Goal: Communication & Community: Answer question/provide support

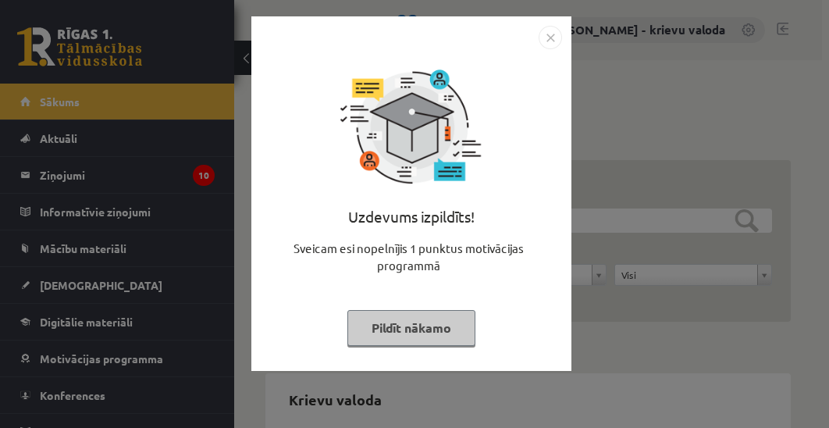
click at [428, 331] on button "Pildīt nākamo" at bounding box center [412, 328] width 128 height 36
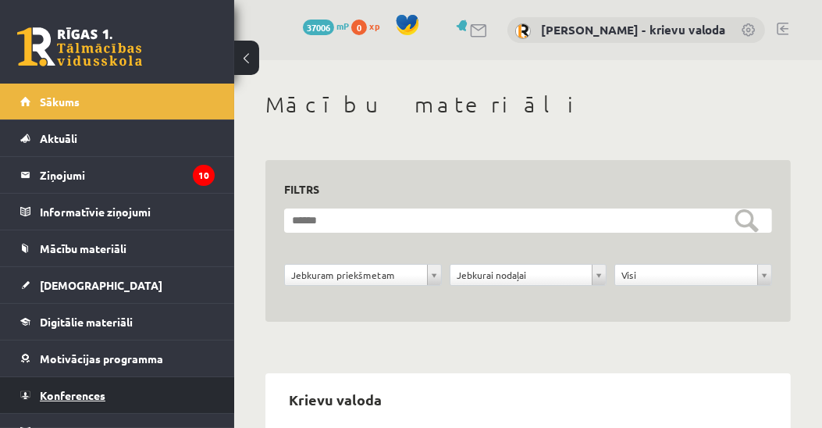
click at [75, 392] on span "Konferences" at bounding box center [73, 395] width 66 height 14
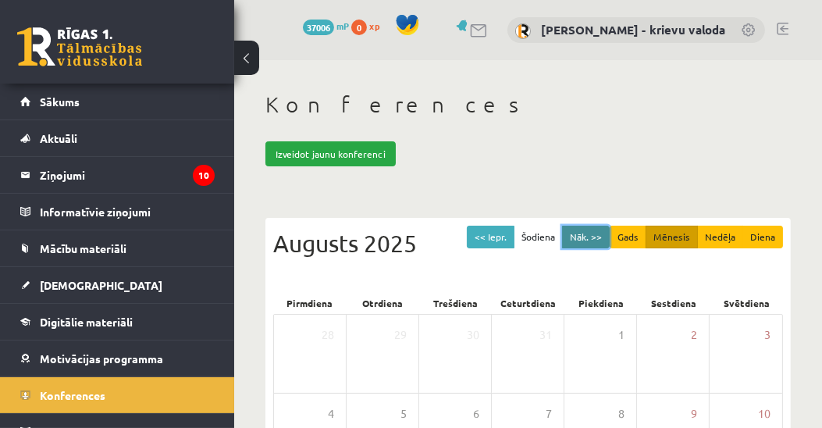
click at [589, 239] on button "Nāk. >>" at bounding box center [586, 237] width 48 height 23
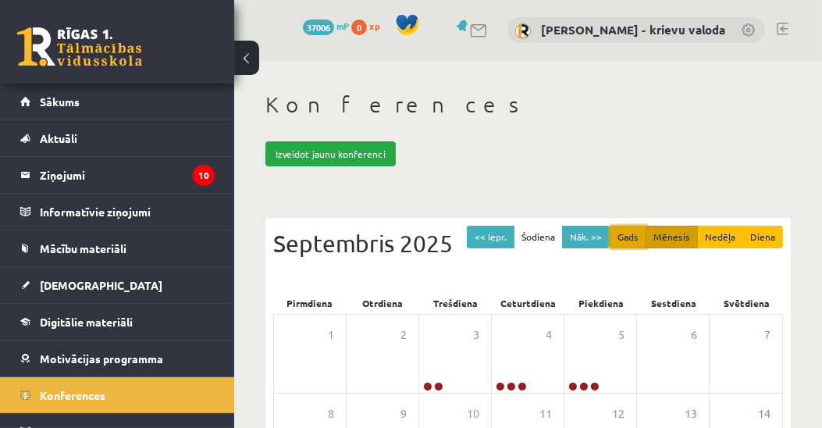
click at [632, 236] on button "Gads" at bounding box center [628, 237] width 37 height 23
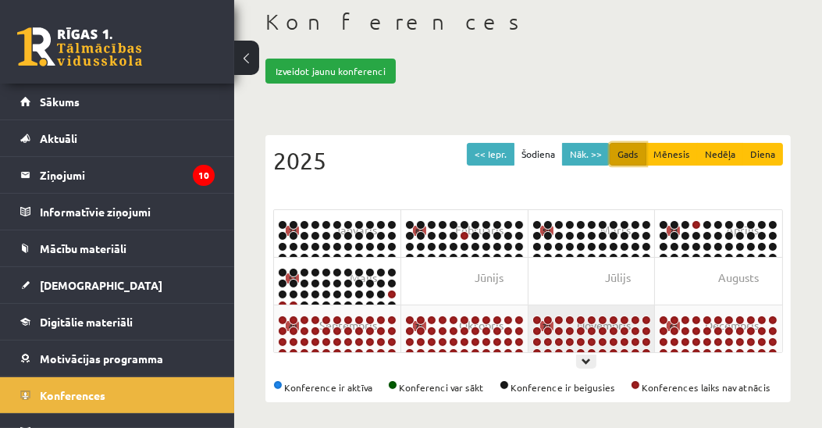
scroll to position [86, 0]
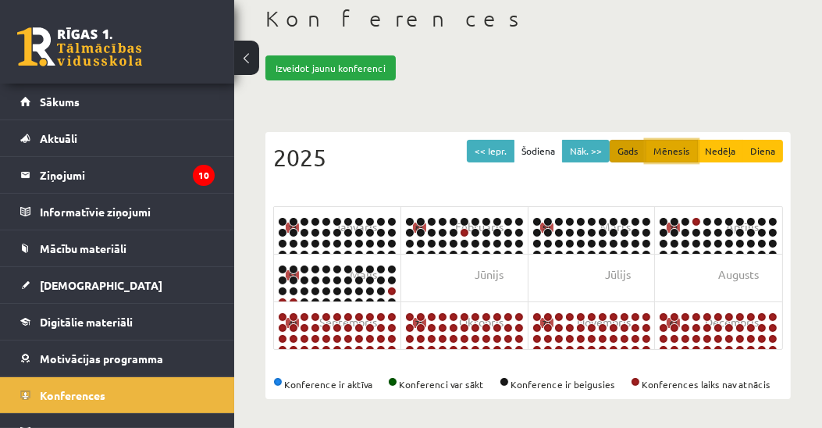
click at [673, 148] on button "Mēnesis" at bounding box center [672, 151] width 52 height 23
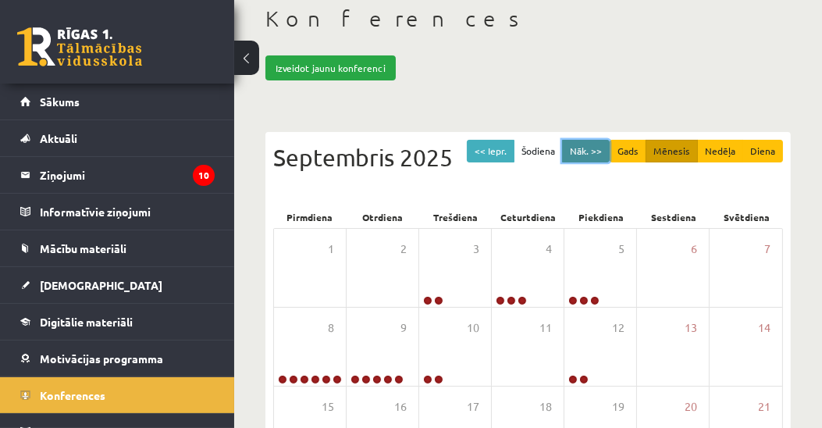
click at [593, 151] on button "Nāk. >>" at bounding box center [586, 151] width 48 height 23
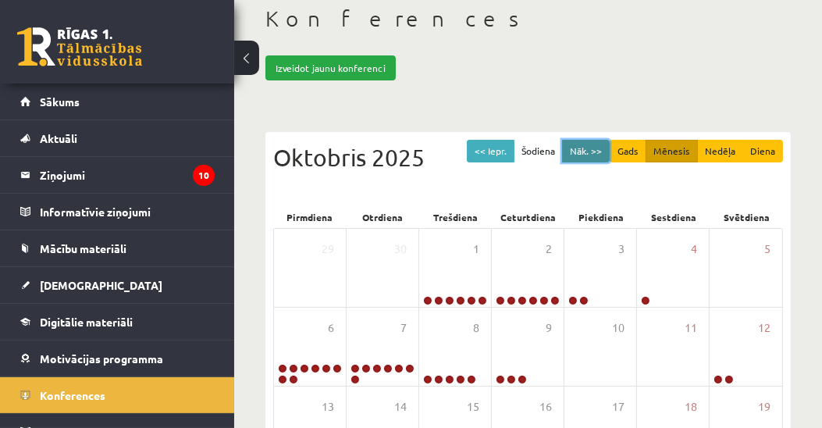
click at [593, 151] on button "Nāk. >>" at bounding box center [586, 151] width 48 height 23
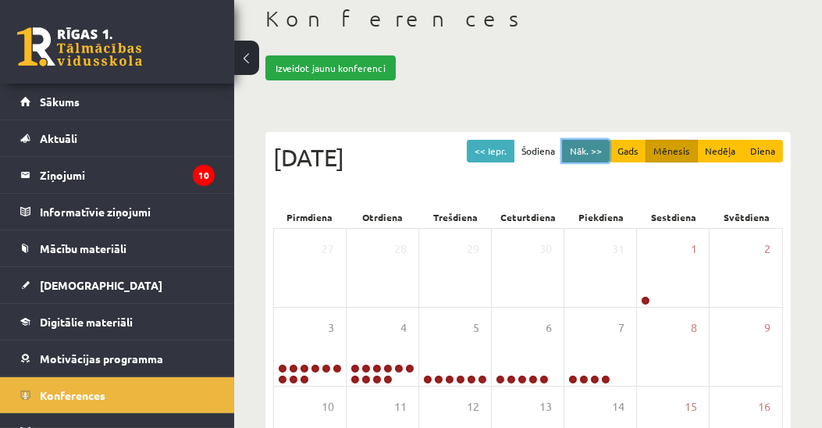
click at [593, 151] on button "Nāk. >>" at bounding box center [586, 151] width 48 height 23
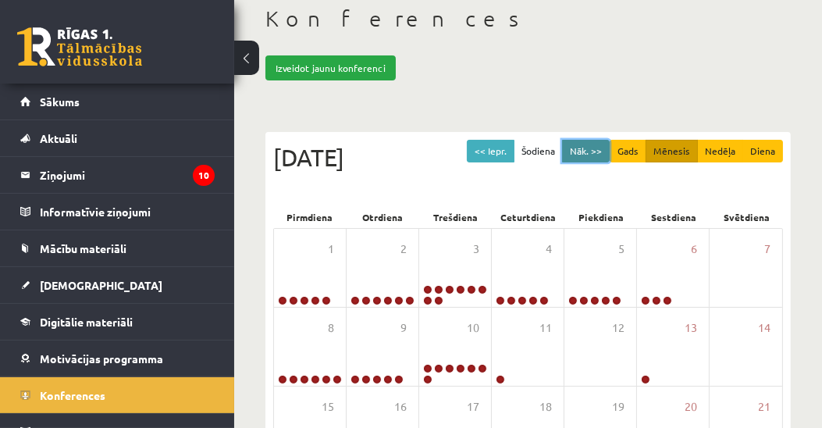
click at [593, 151] on button "Nāk. >>" at bounding box center [586, 151] width 48 height 23
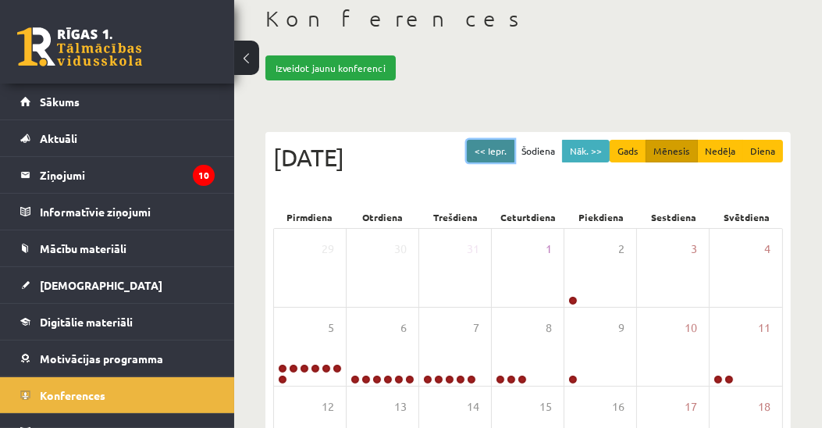
click at [501, 147] on button "<< Iepr." at bounding box center [491, 151] width 48 height 23
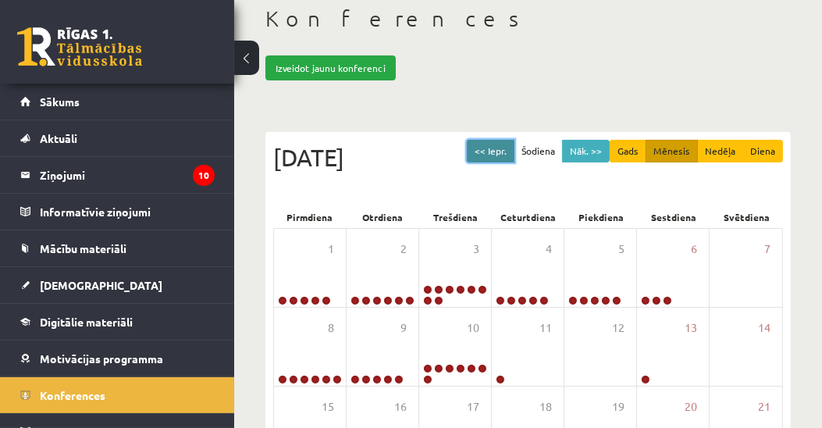
click at [502, 148] on button "<< Iepr." at bounding box center [491, 151] width 48 height 23
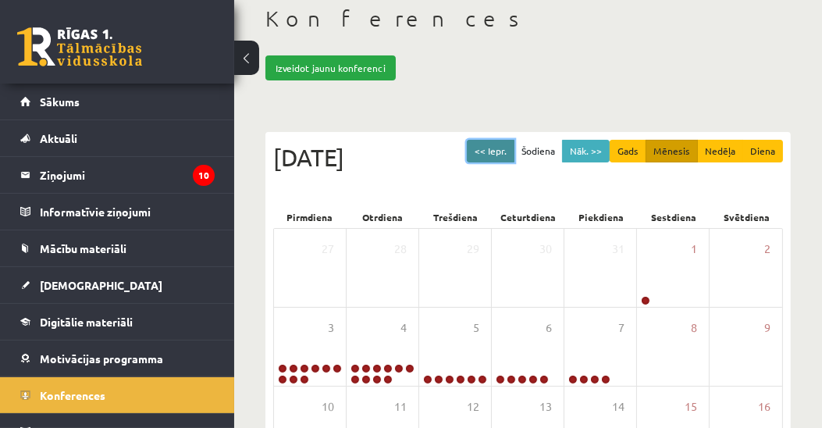
click at [503, 148] on button "<< Iepr." at bounding box center [491, 151] width 48 height 23
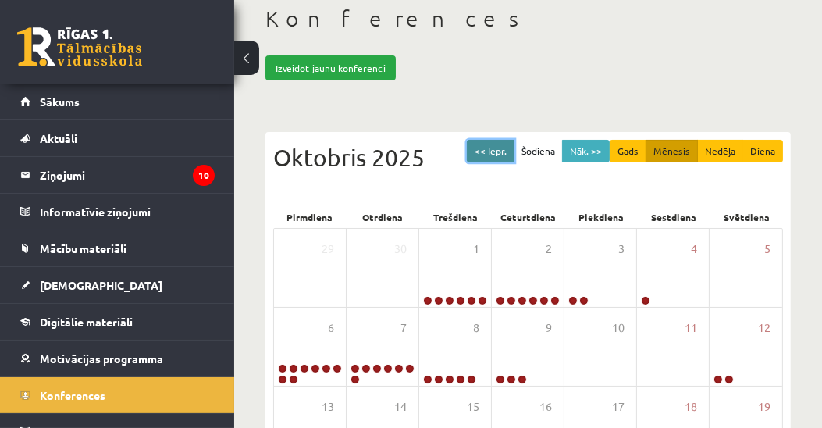
click at [504, 148] on button "<< Iepr." at bounding box center [491, 151] width 48 height 23
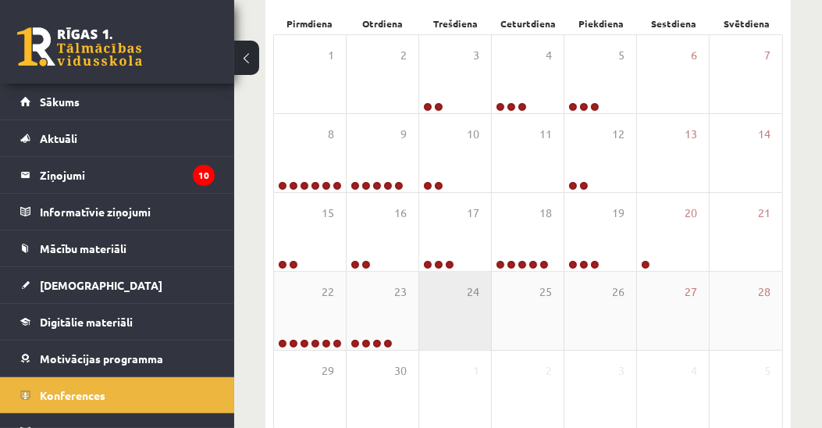
scroll to position [265, 0]
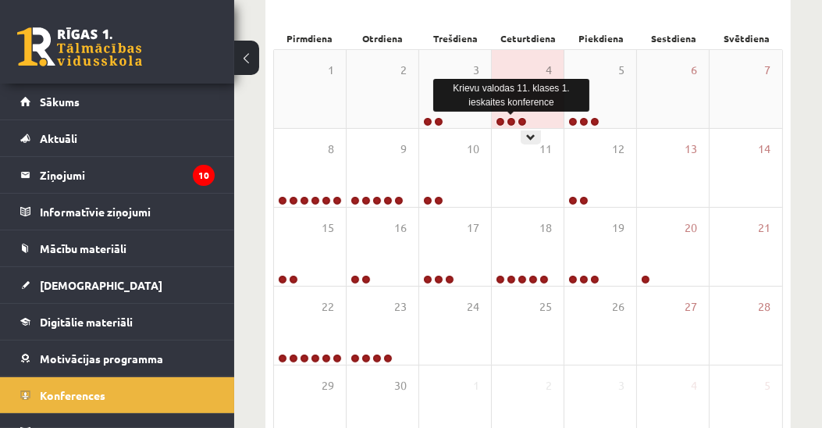
click at [511, 120] on link at bounding box center [511, 121] width 9 height 9
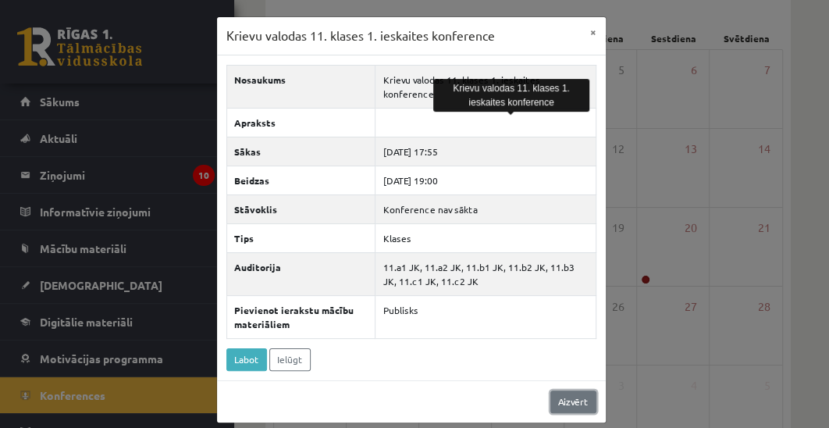
click at [568, 391] on link "Aizvērt" at bounding box center [574, 402] width 46 height 23
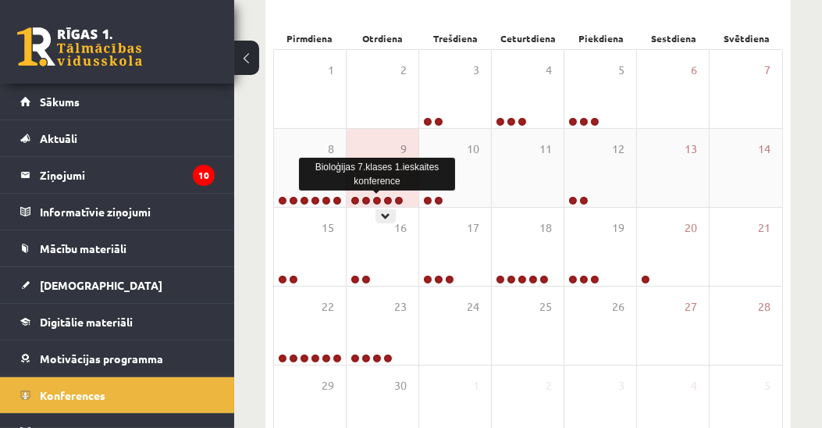
click at [377, 198] on link at bounding box center [377, 200] width 9 height 9
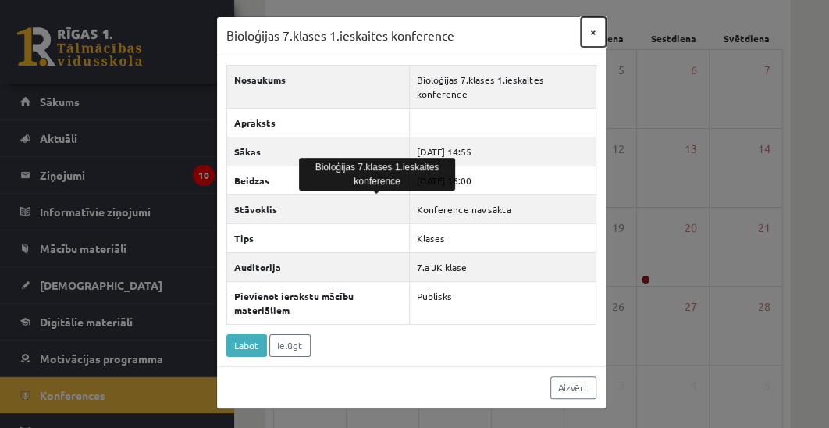
click at [591, 29] on button "×" at bounding box center [593, 32] width 25 height 30
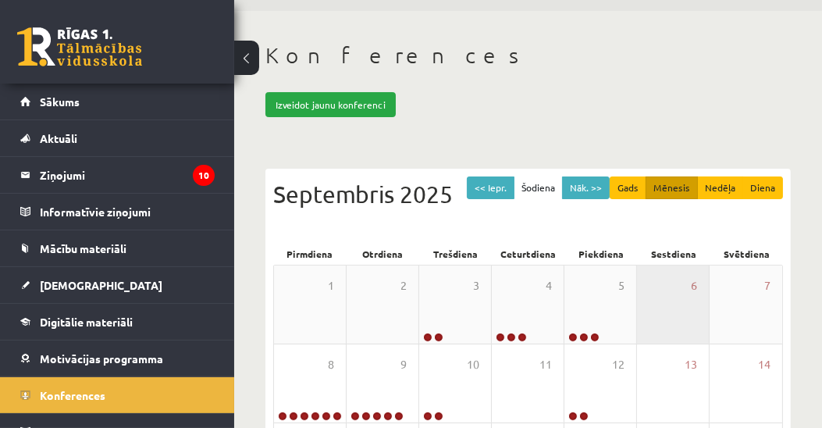
scroll to position [41, 0]
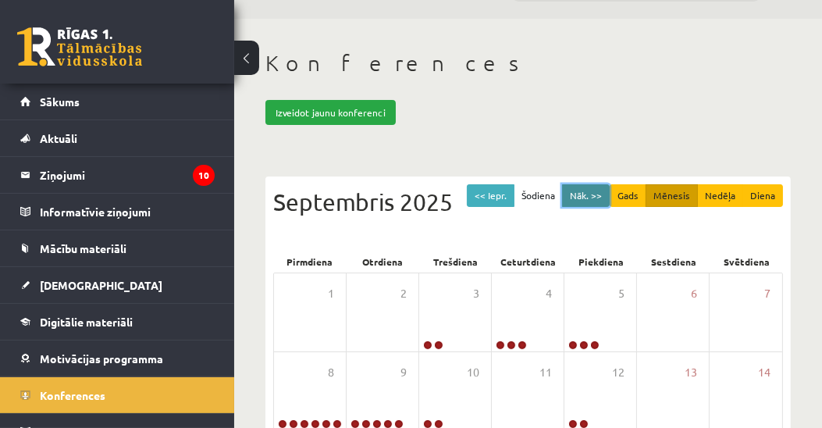
click at [589, 197] on button "Nāk. >>" at bounding box center [586, 195] width 48 height 23
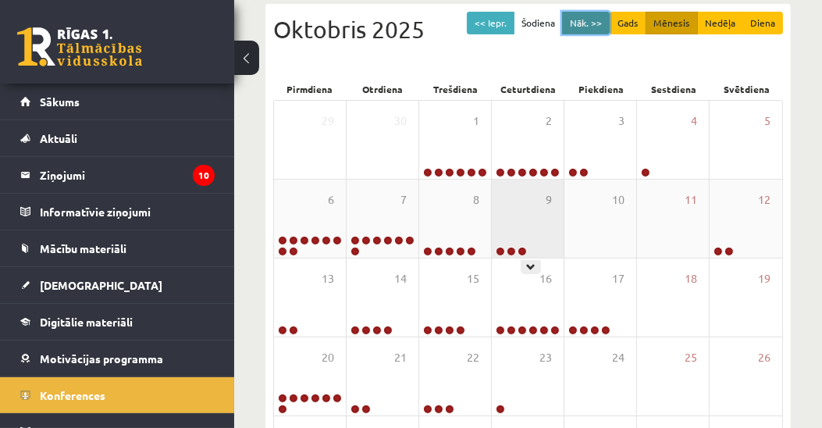
scroll to position [220, 0]
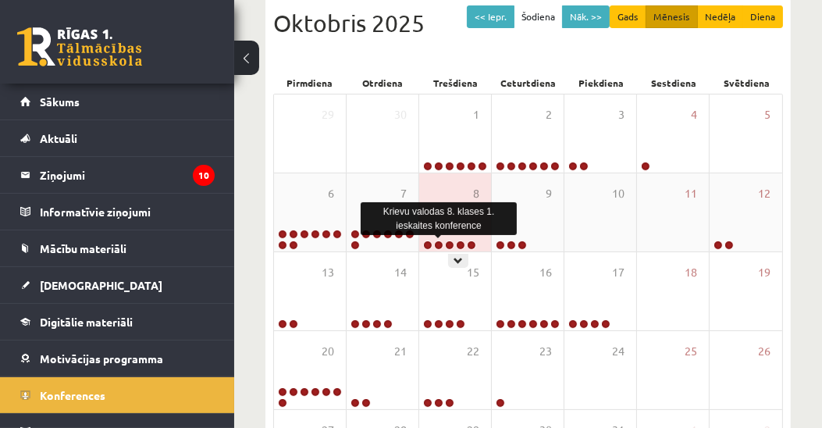
click at [438, 244] on link at bounding box center [438, 245] width 9 height 9
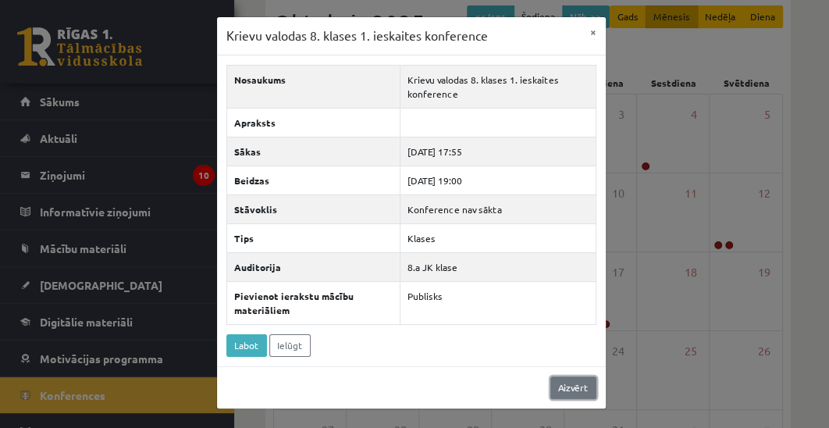
click at [579, 385] on link "Aizvērt" at bounding box center [574, 387] width 46 height 23
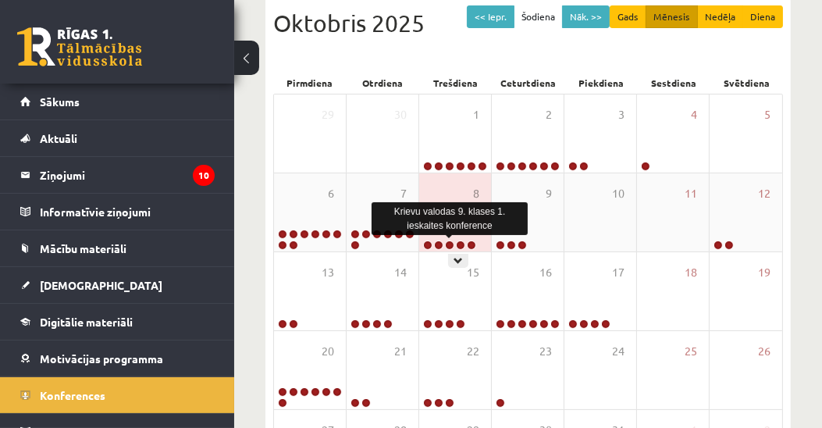
click at [451, 241] on link at bounding box center [449, 245] width 9 height 9
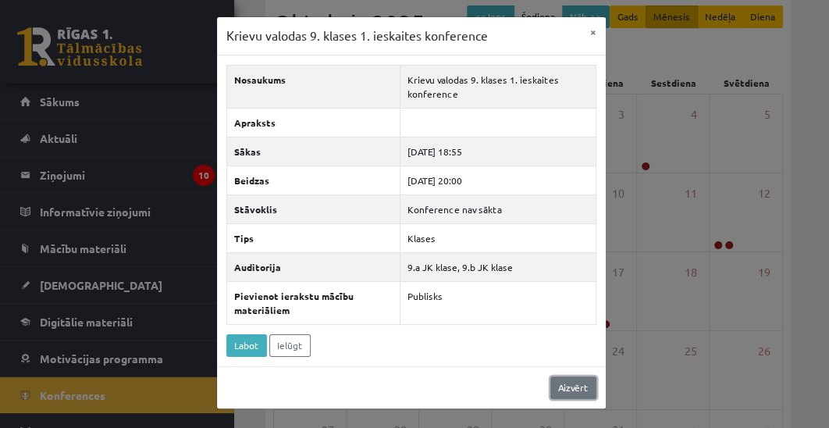
click at [575, 389] on link "Aizvērt" at bounding box center [574, 387] width 46 height 23
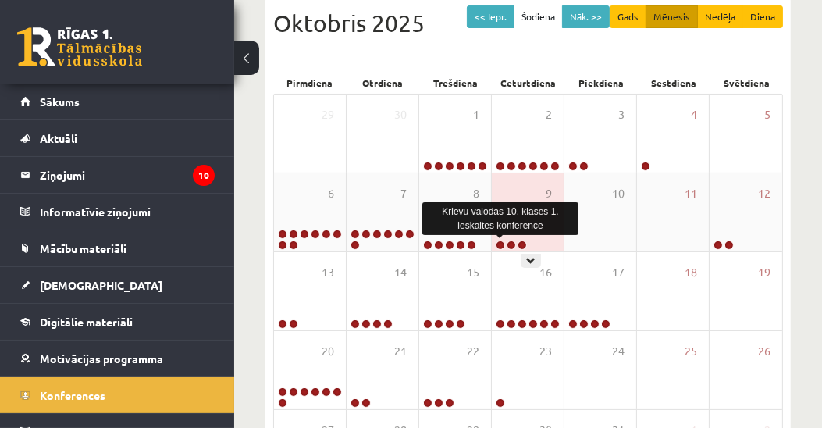
click at [500, 245] on link at bounding box center [500, 245] width 9 height 9
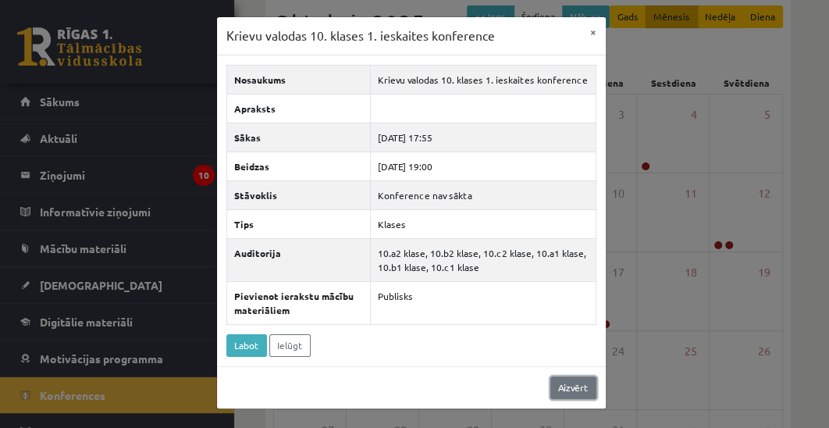
click at [569, 389] on link "Aizvērt" at bounding box center [574, 387] width 46 height 23
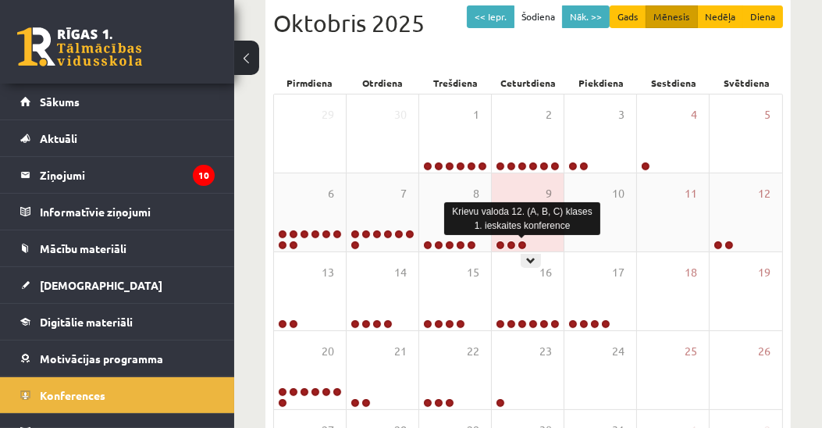
click at [520, 242] on link at bounding box center [522, 245] width 9 height 9
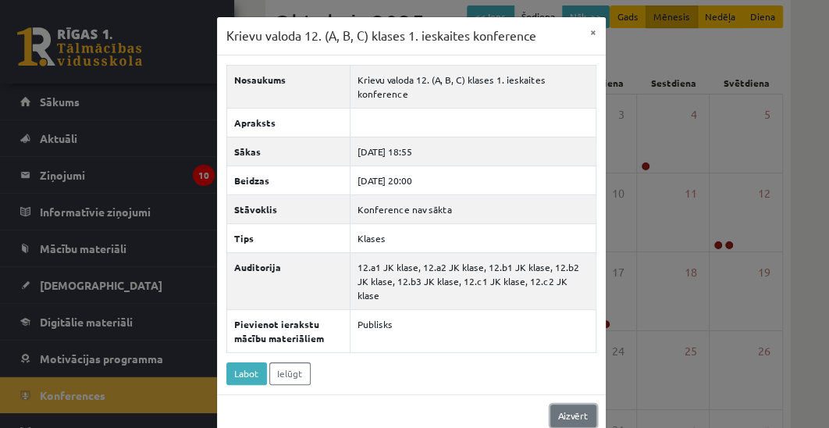
click at [578, 405] on link "Aizvērt" at bounding box center [574, 416] width 46 height 23
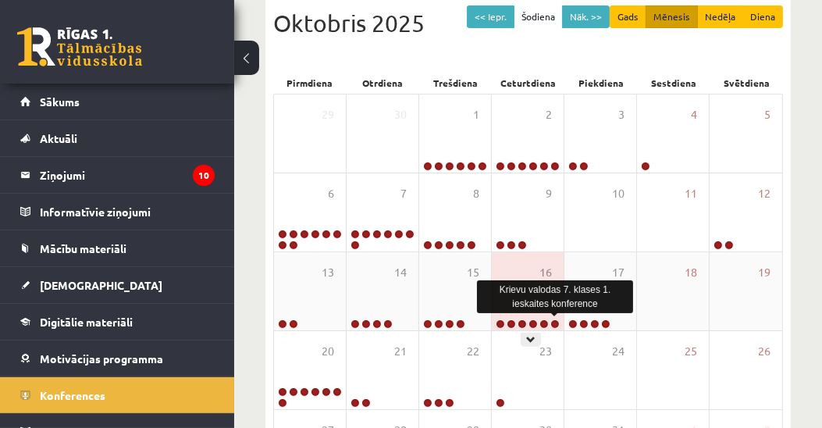
click at [554, 323] on link at bounding box center [555, 323] width 9 height 9
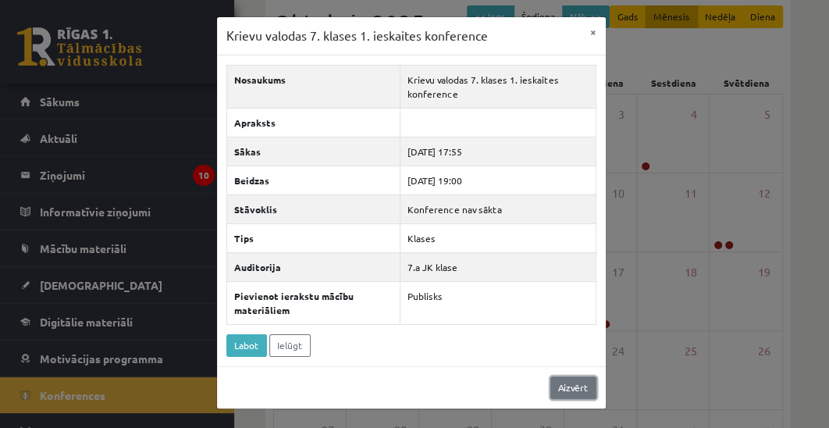
click at [570, 384] on link "Aizvērt" at bounding box center [574, 387] width 46 height 23
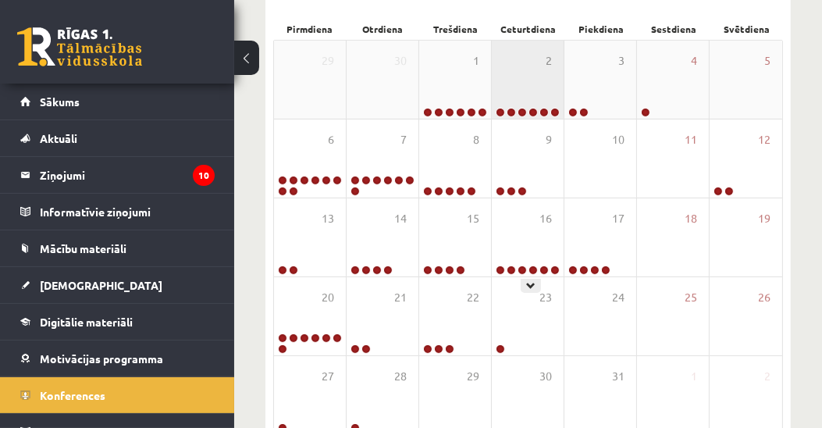
scroll to position [265, 0]
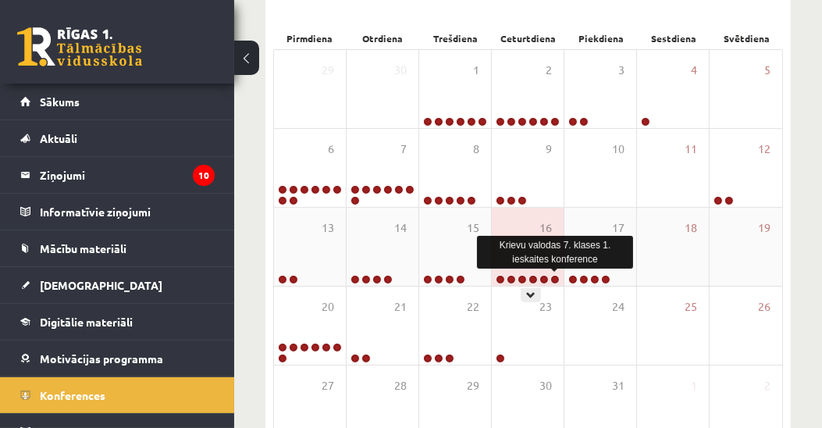
click at [551, 277] on link at bounding box center [555, 279] width 9 height 9
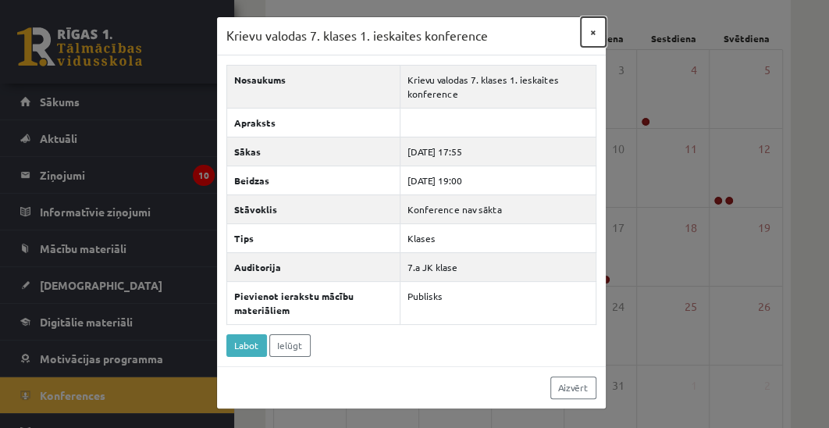
click at [595, 33] on button "×" at bounding box center [593, 32] width 25 height 30
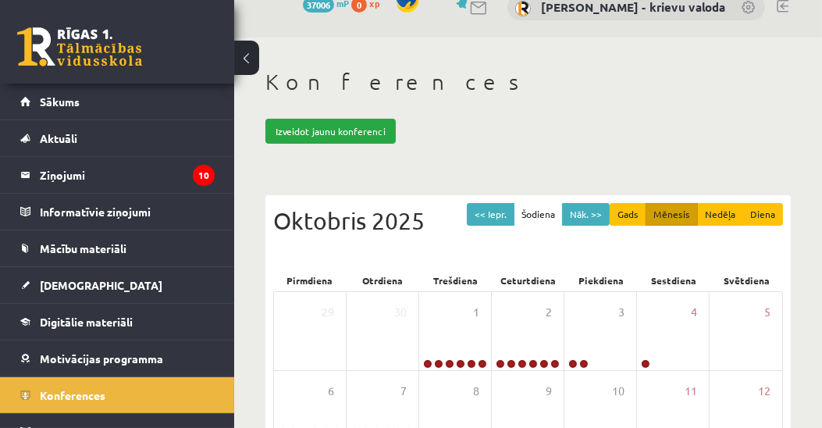
scroll to position [0, 0]
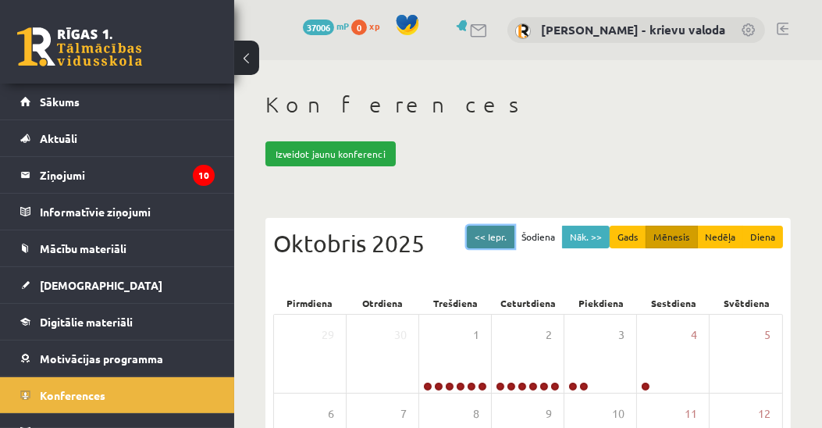
click at [497, 241] on button "<< Iepr." at bounding box center [491, 237] width 48 height 23
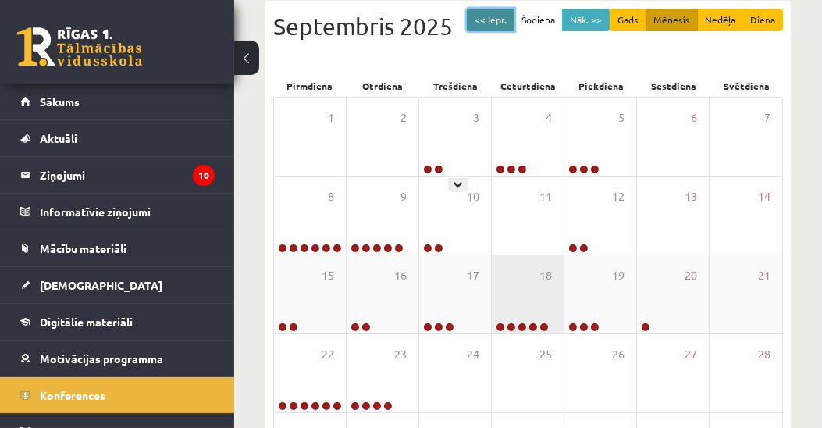
scroll to position [223, 0]
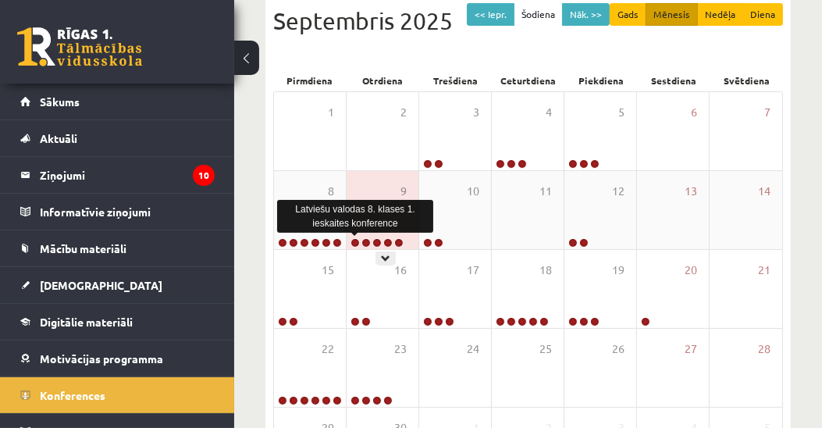
click at [355, 238] on link at bounding box center [355, 242] width 9 height 9
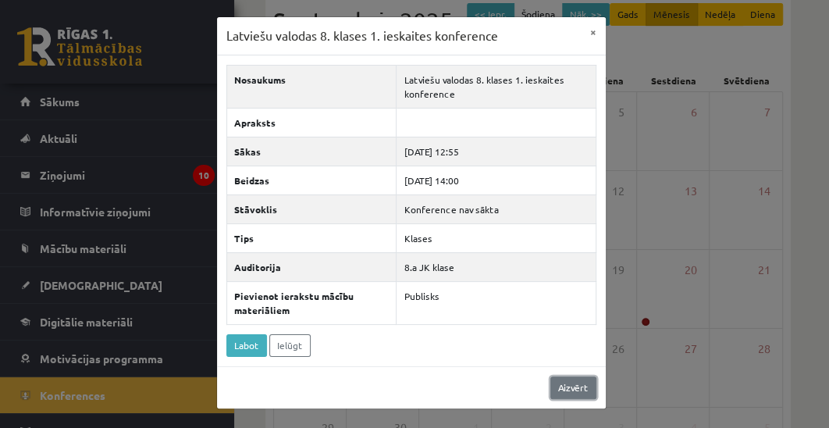
click at [567, 384] on link "Aizvērt" at bounding box center [574, 387] width 46 height 23
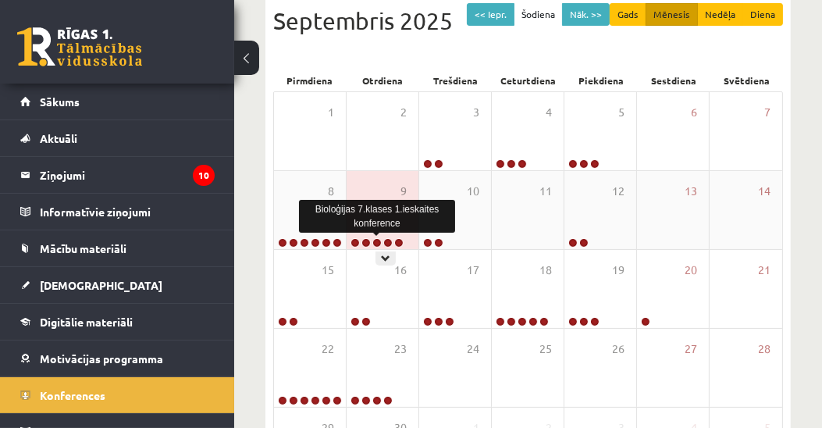
click at [376, 241] on link at bounding box center [377, 242] width 9 height 9
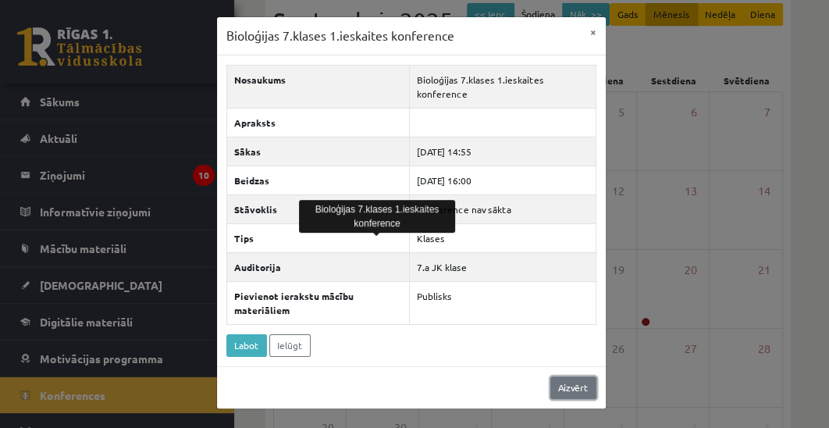
click at [569, 385] on link "Aizvērt" at bounding box center [574, 387] width 46 height 23
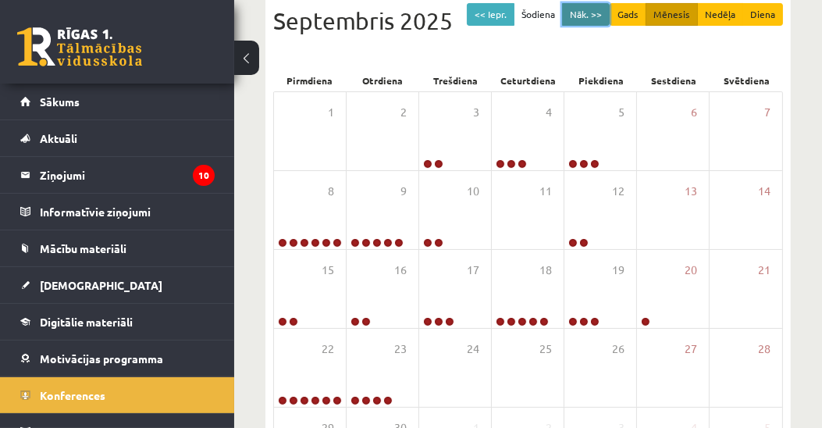
click at [598, 15] on button "Nāk. >>" at bounding box center [586, 14] width 48 height 23
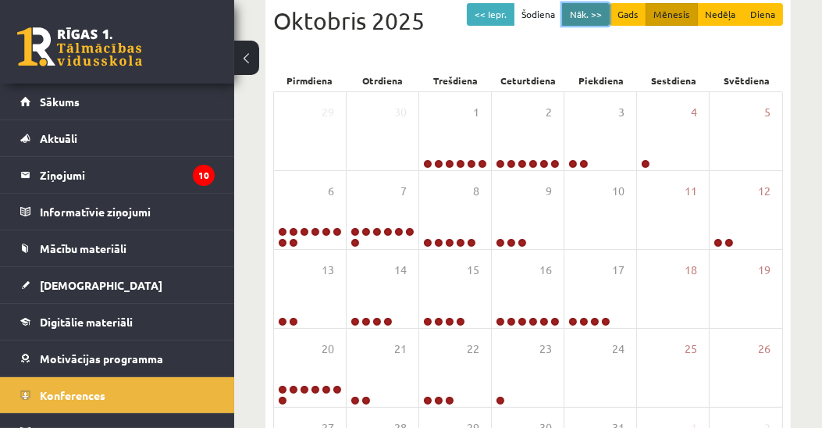
click at [601, 14] on button "Nāk. >>" at bounding box center [586, 14] width 48 height 23
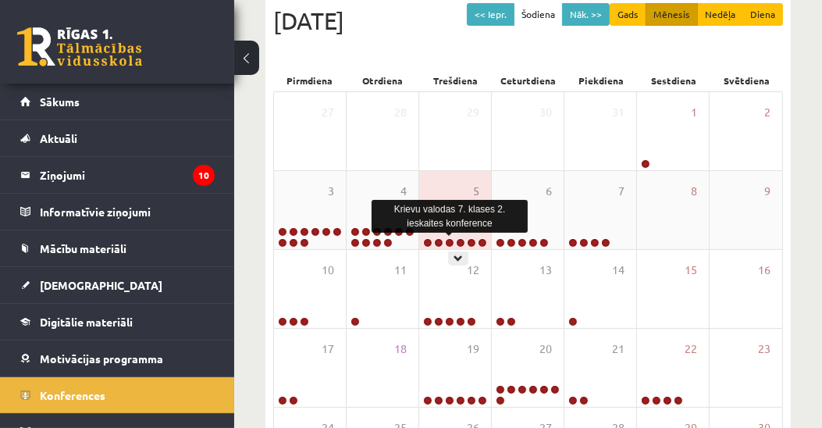
click at [448, 241] on link at bounding box center [449, 242] width 9 height 9
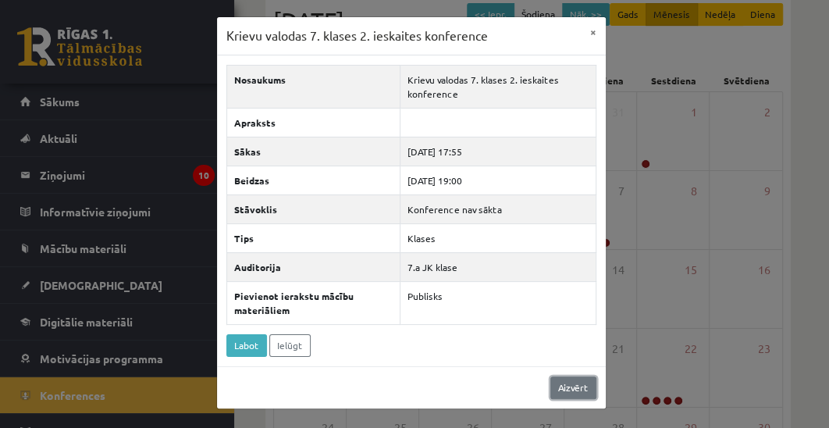
click at [572, 380] on link "Aizvērt" at bounding box center [574, 387] width 46 height 23
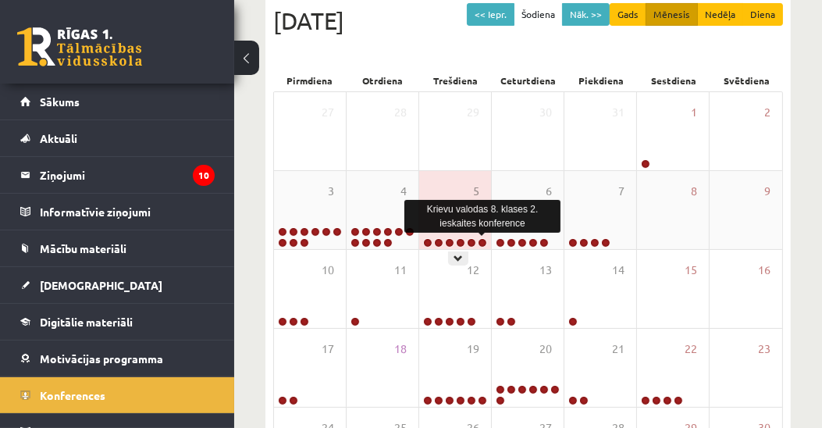
click at [479, 240] on link at bounding box center [482, 242] width 9 height 9
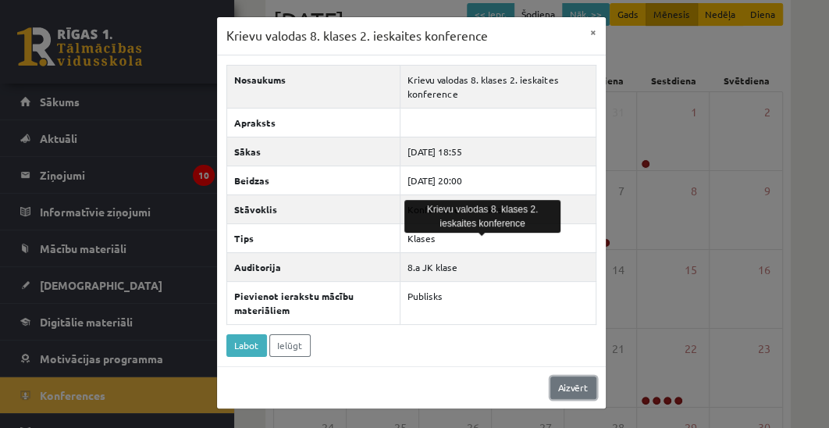
click at [570, 383] on link "Aizvērt" at bounding box center [574, 387] width 46 height 23
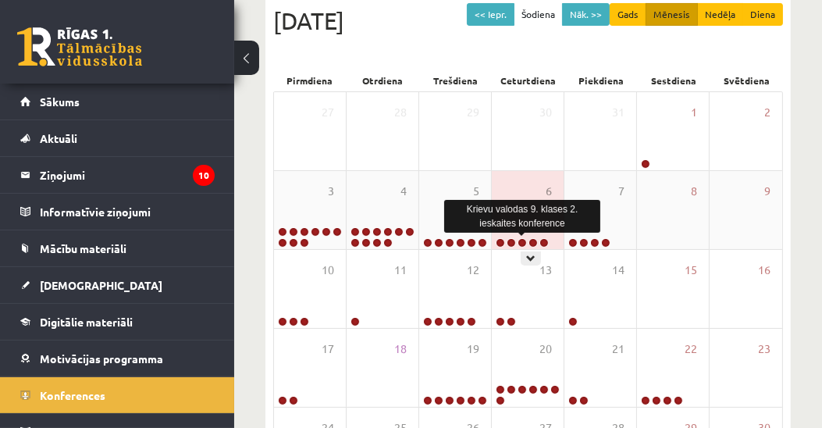
click at [522, 242] on link at bounding box center [522, 242] width 9 height 9
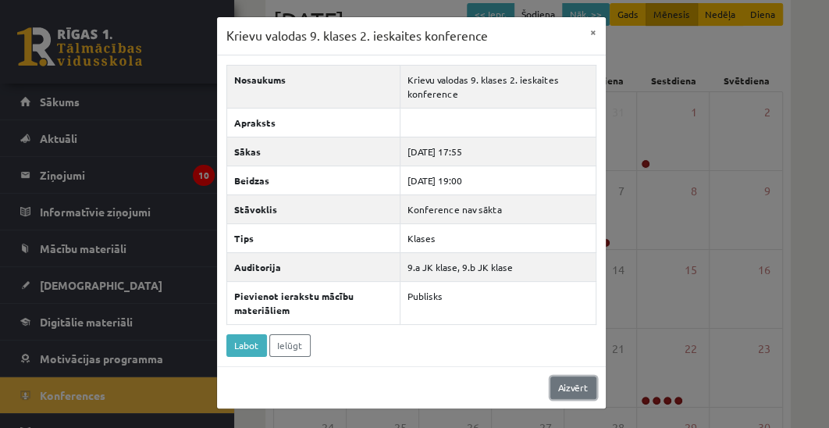
click at [569, 383] on link "Aizvērt" at bounding box center [574, 387] width 46 height 23
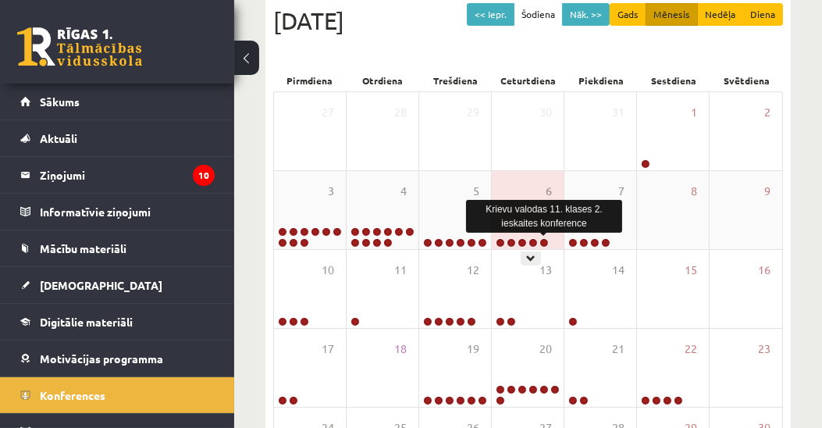
click at [544, 242] on link at bounding box center [544, 242] width 9 height 9
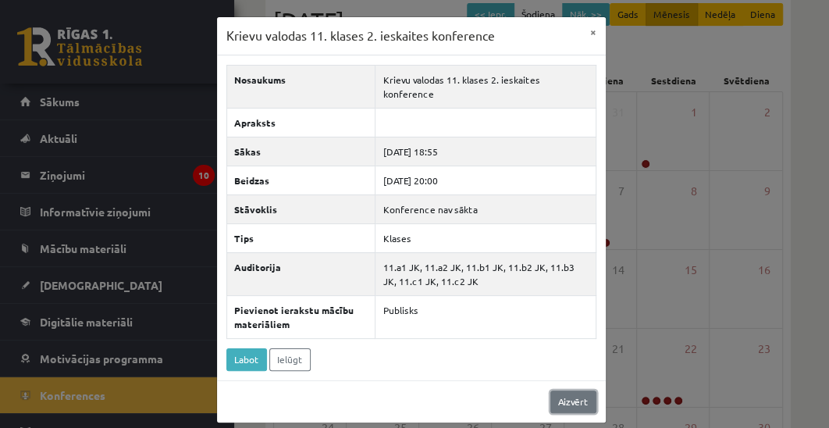
click at [582, 391] on link "Aizvērt" at bounding box center [574, 402] width 46 height 23
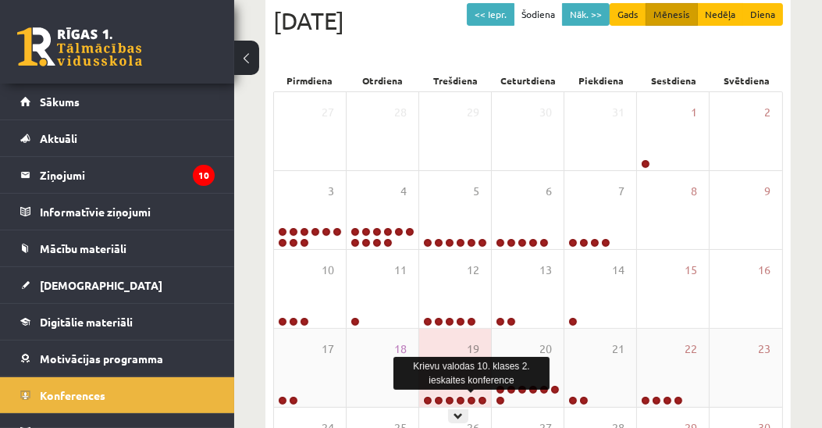
click at [472, 400] on link at bounding box center [471, 400] width 9 height 9
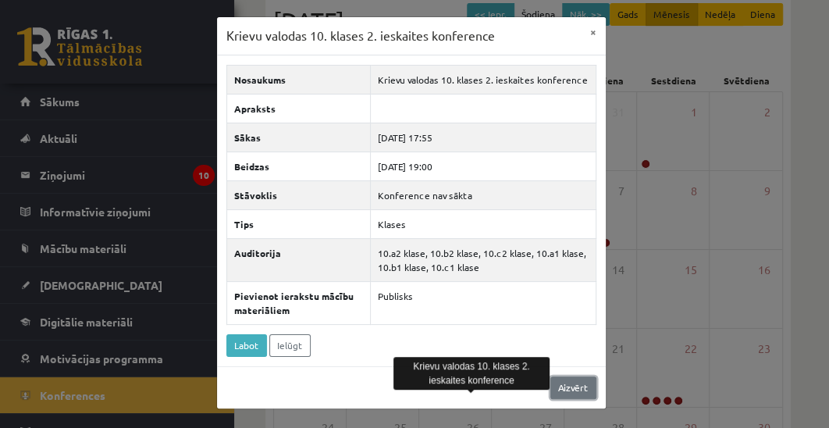
click at [562, 387] on link "Aizvērt" at bounding box center [574, 387] width 46 height 23
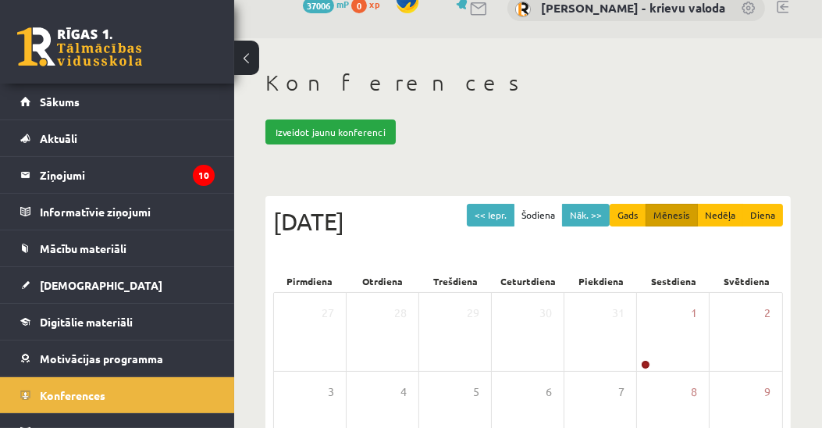
scroll to position [22, 0]
click at [592, 213] on button "Nāk. >>" at bounding box center [586, 215] width 48 height 23
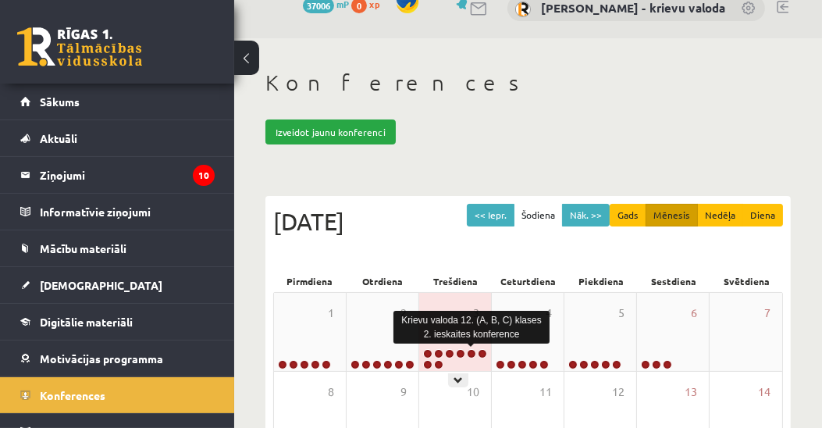
click at [469, 352] on link at bounding box center [471, 353] width 9 height 9
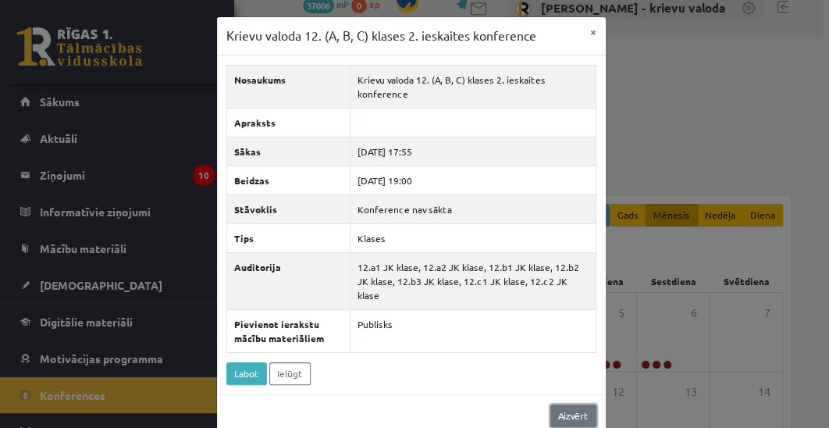
click at [584, 405] on link "Aizvērt" at bounding box center [574, 416] width 46 height 23
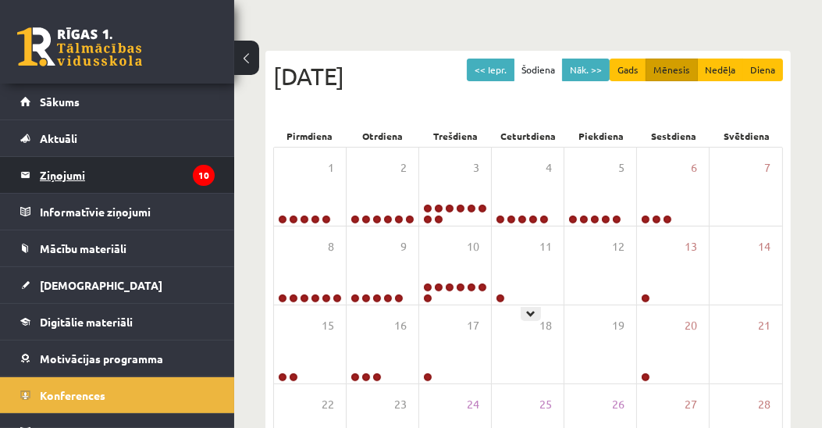
scroll to position [180, 0]
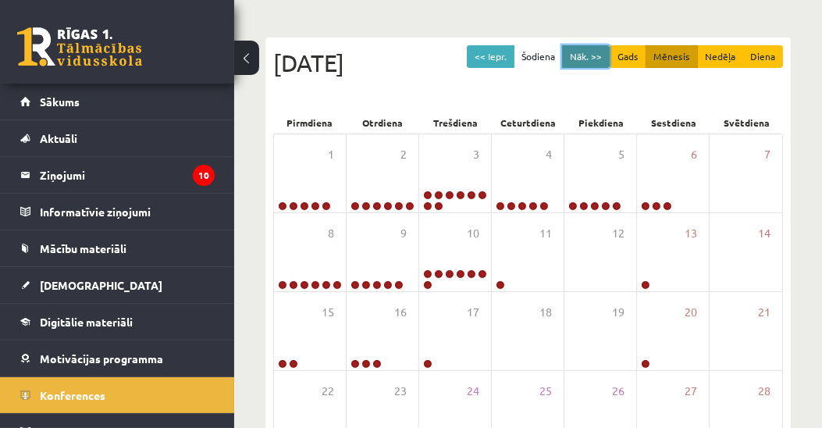
click at [598, 56] on button "Nāk. >>" at bounding box center [586, 56] width 48 height 23
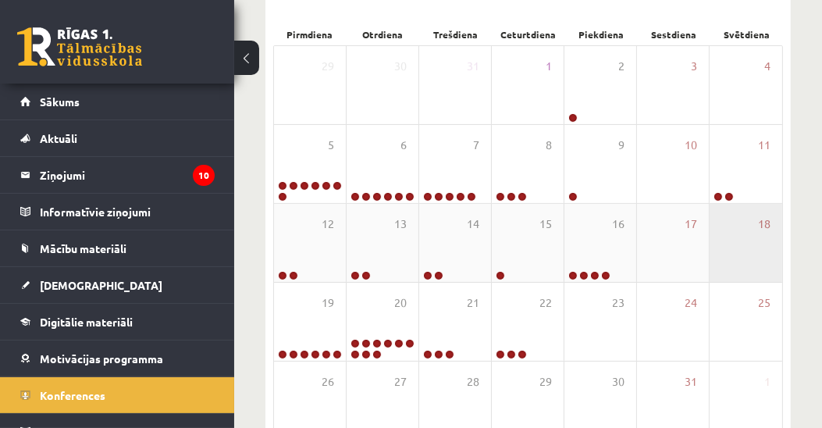
scroll to position [269, 0]
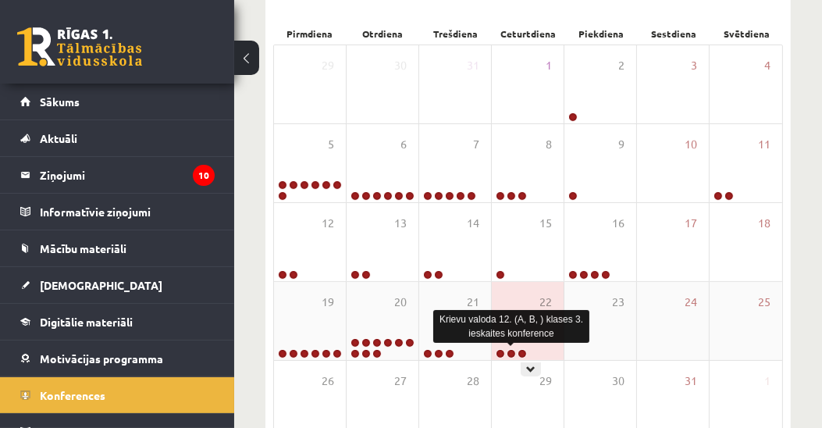
click at [512, 353] on link at bounding box center [511, 353] width 9 height 9
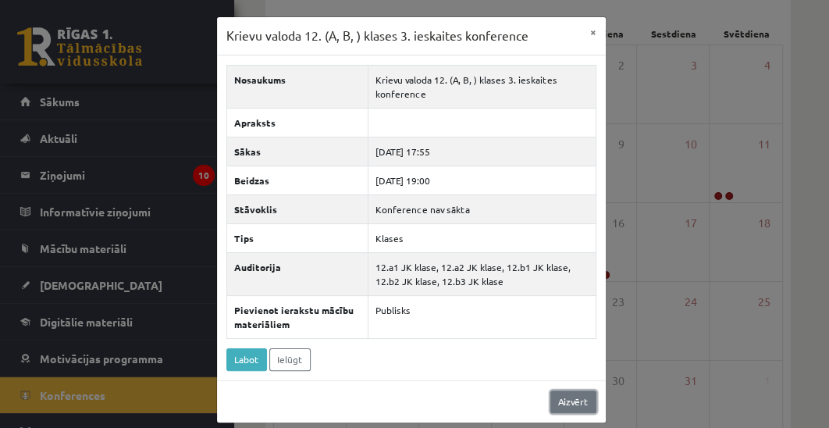
click at [581, 397] on link "Aizvērt" at bounding box center [574, 402] width 46 height 23
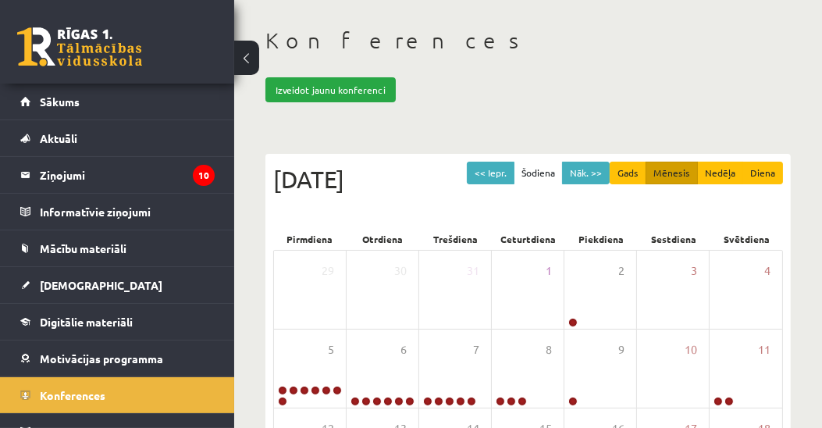
scroll to position [0, 0]
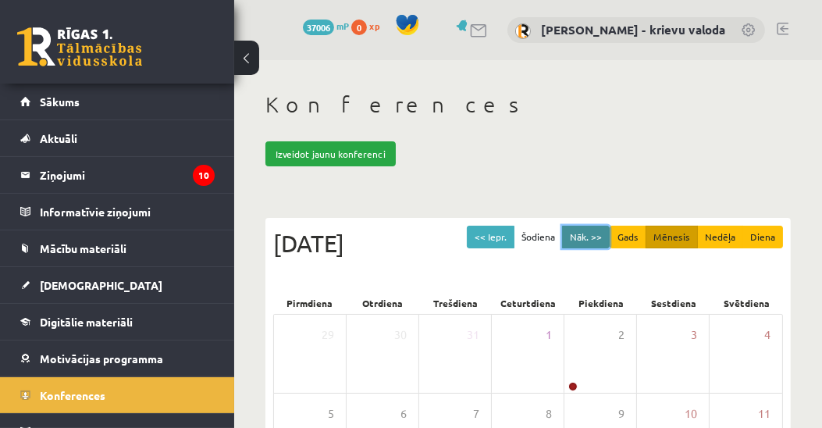
click at [592, 239] on button "Nāk. >>" at bounding box center [586, 237] width 48 height 23
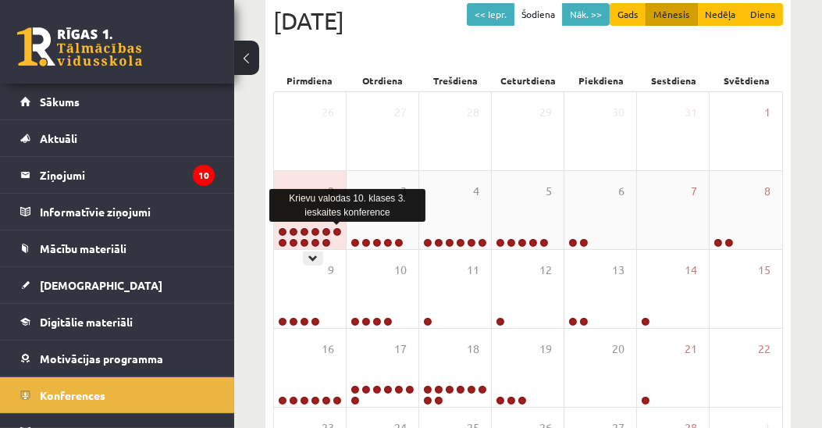
click at [335, 230] on link at bounding box center [337, 231] width 9 height 9
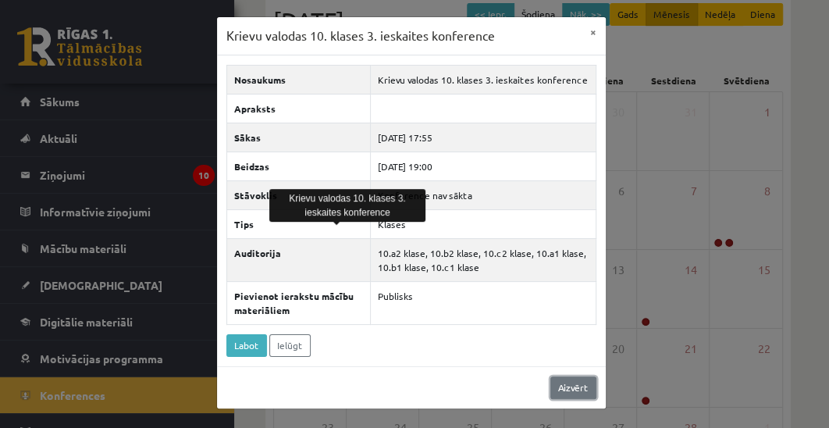
click at [564, 384] on link "Aizvērt" at bounding box center [574, 387] width 46 height 23
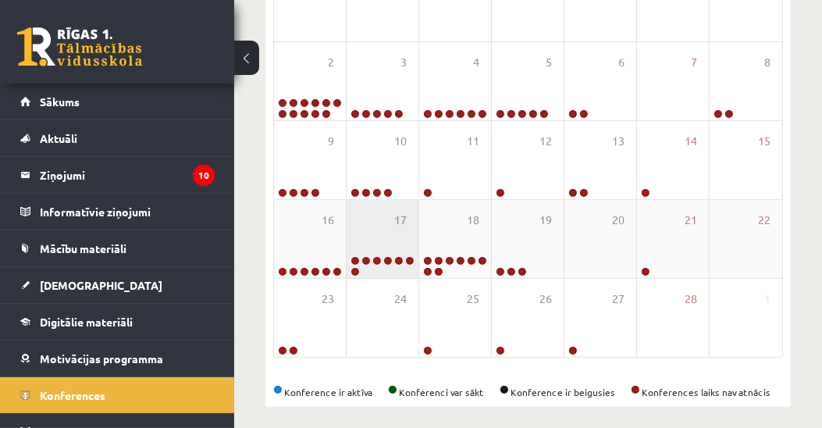
scroll to position [357, 0]
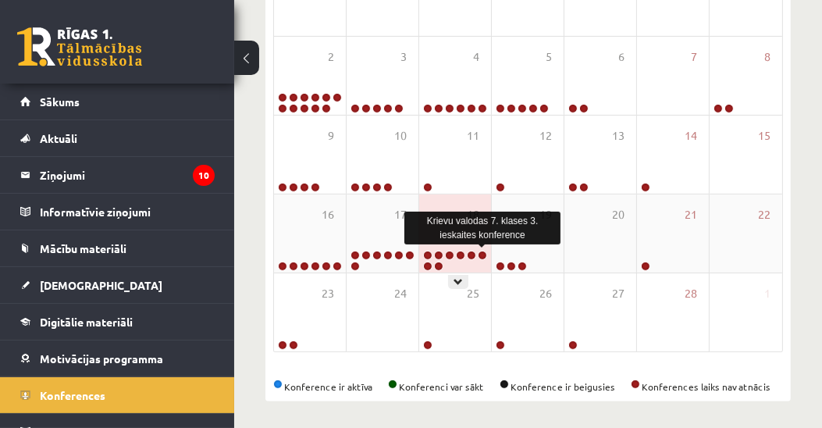
click at [484, 253] on link at bounding box center [482, 255] width 9 height 9
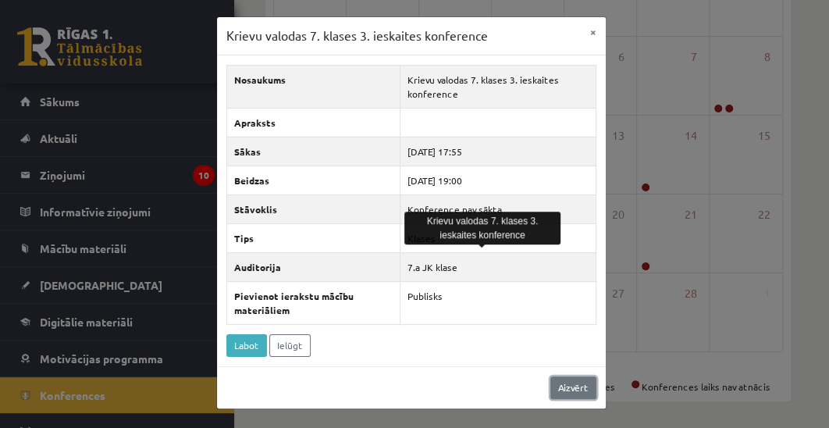
click at [572, 385] on link "Aizvērt" at bounding box center [574, 387] width 46 height 23
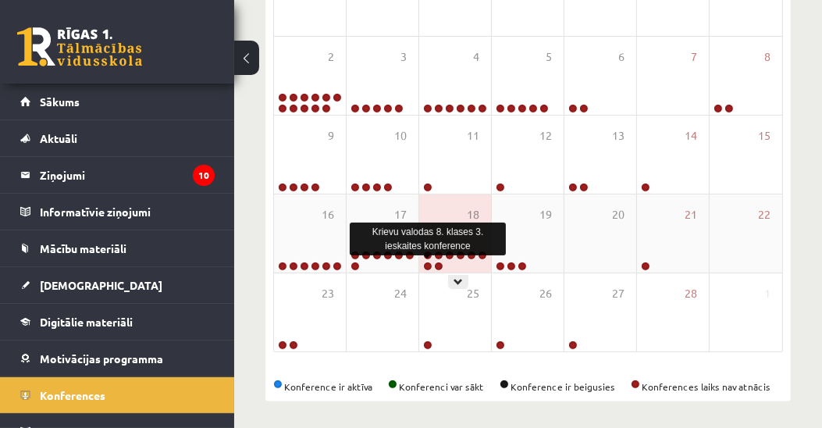
click at [426, 264] on link at bounding box center [427, 266] width 9 height 9
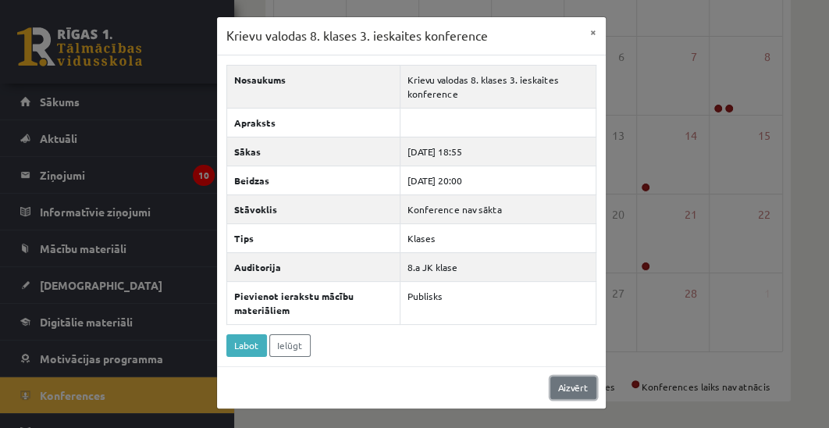
click at [573, 388] on link "Aizvērt" at bounding box center [574, 387] width 46 height 23
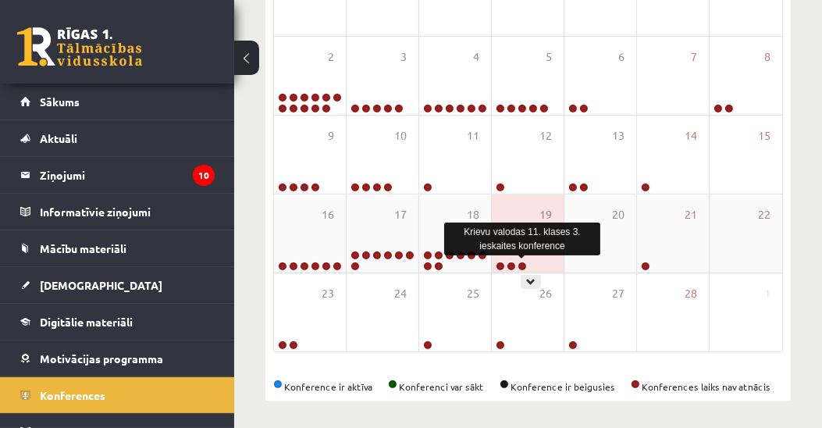
click at [525, 264] on link at bounding box center [522, 266] width 9 height 9
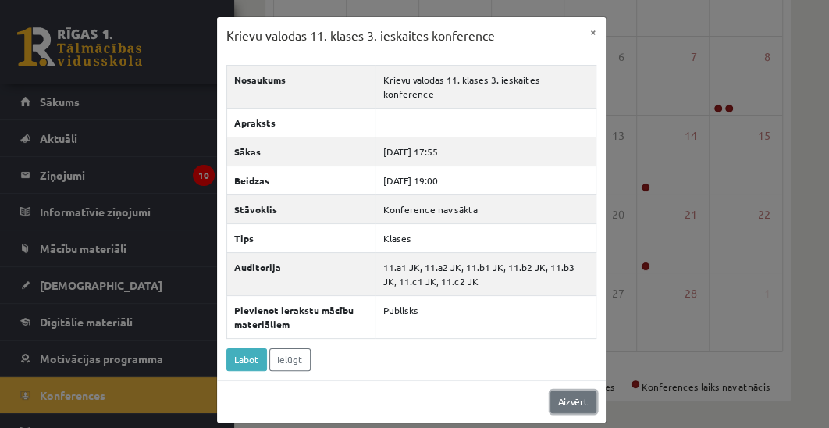
click at [567, 391] on link "Aizvērt" at bounding box center [574, 402] width 46 height 23
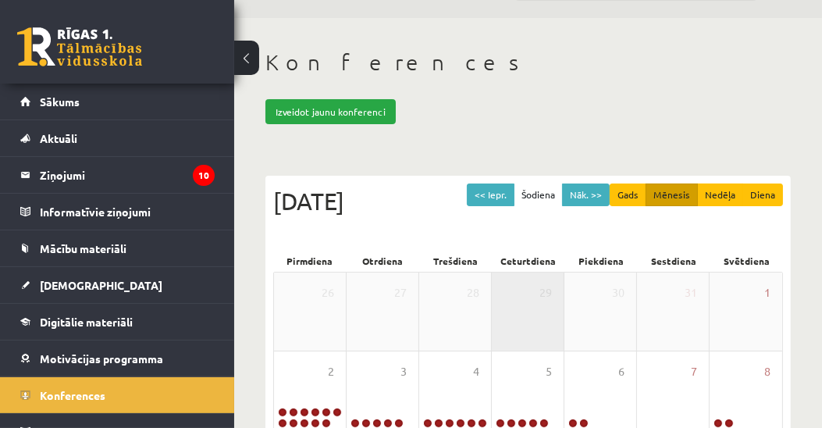
scroll to position [45, 0]
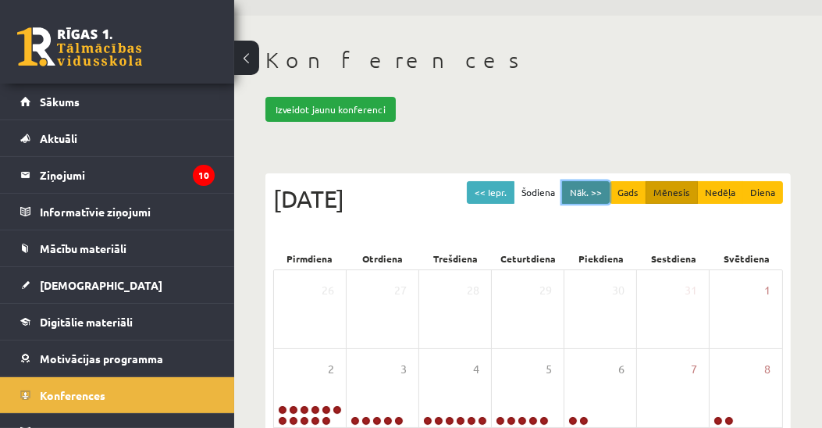
click at [589, 193] on button "Nāk. >>" at bounding box center [586, 192] width 48 height 23
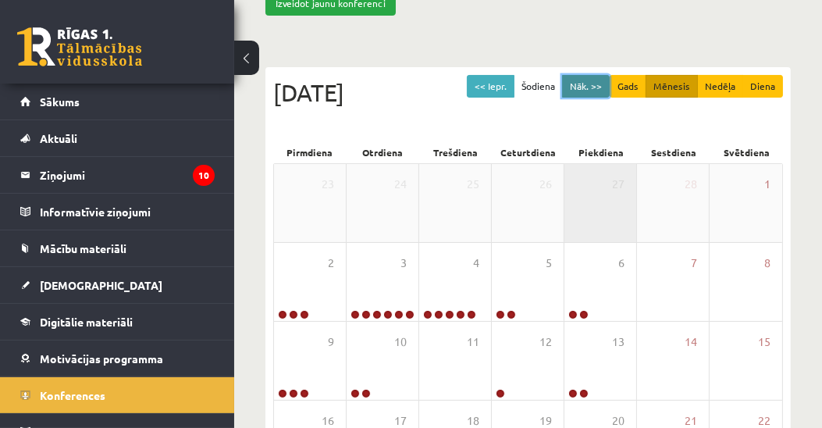
scroll to position [178, 0]
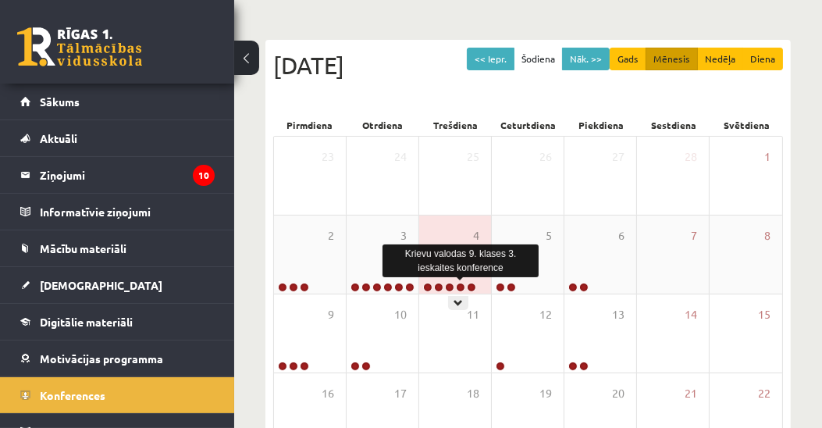
click at [460, 287] on link at bounding box center [460, 287] width 9 height 9
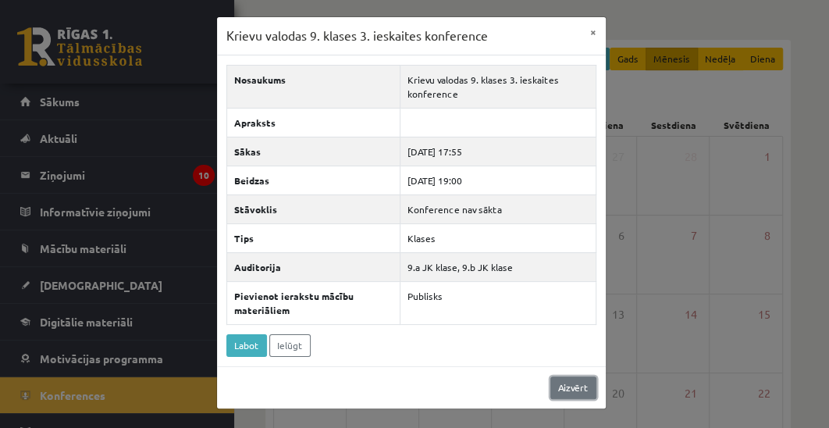
click at [584, 385] on link "Aizvērt" at bounding box center [574, 387] width 46 height 23
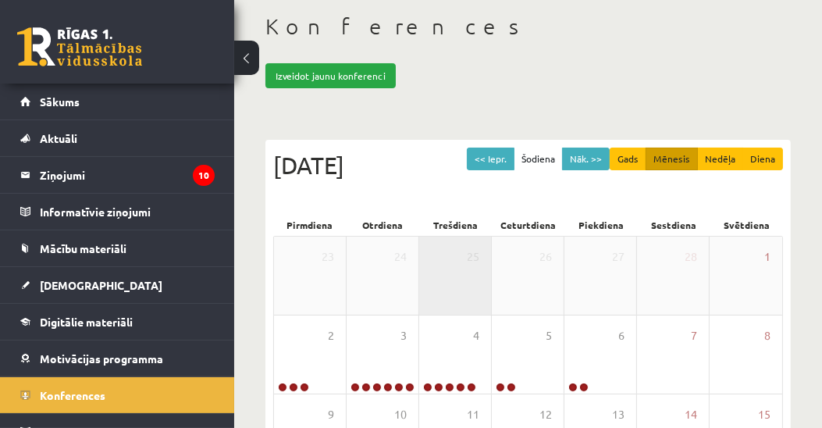
scroll to position [0, 0]
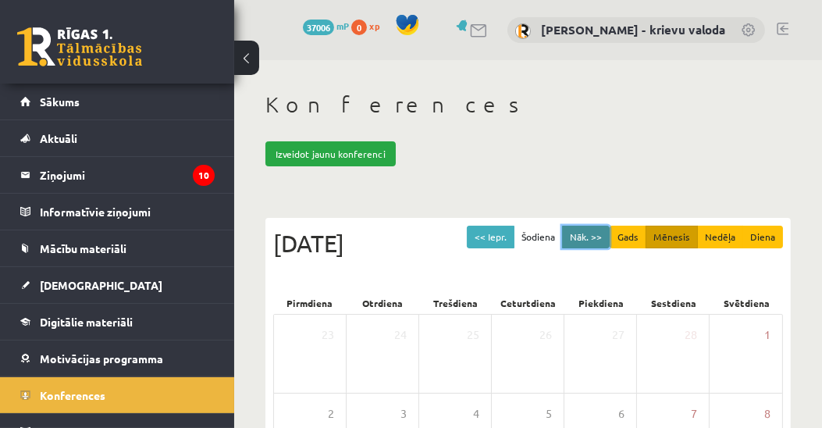
click at [594, 237] on button "Nāk. >>" at bounding box center [586, 237] width 48 height 23
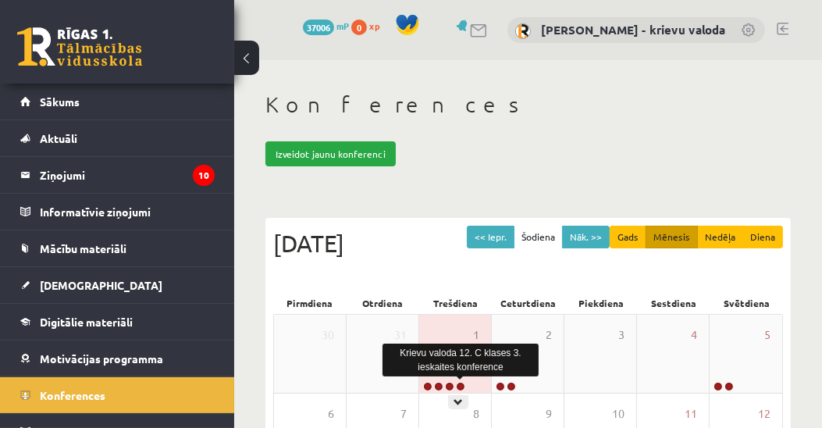
click at [458, 385] on link at bounding box center [460, 386] width 9 height 9
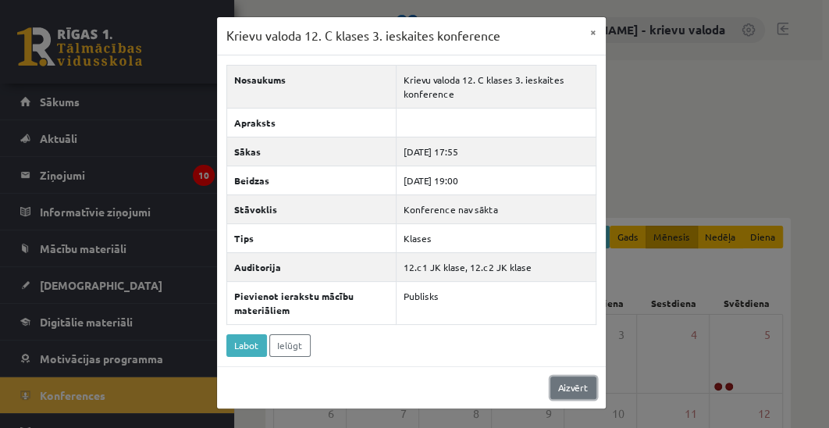
click at [570, 384] on link "Aizvērt" at bounding box center [574, 387] width 46 height 23
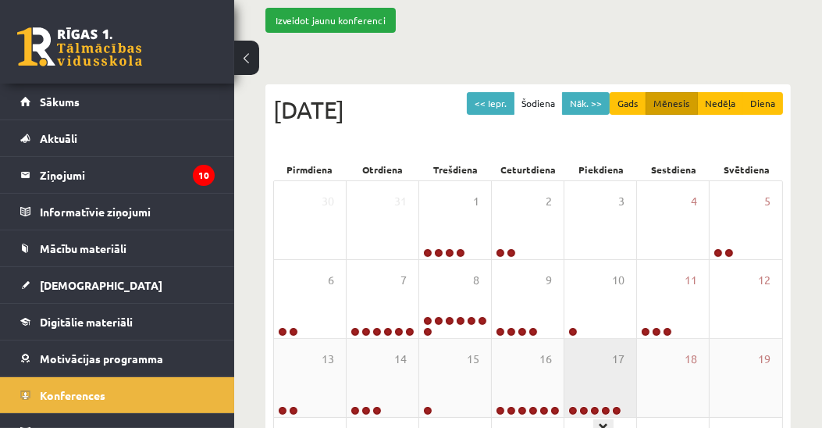
scroll to position [178, 0]
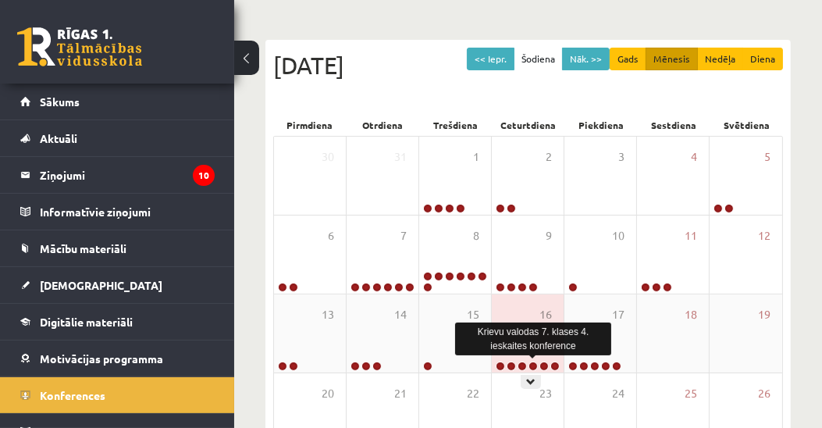
click at [533, 363] on link at bounding box center [533, 366] width 9 height 9
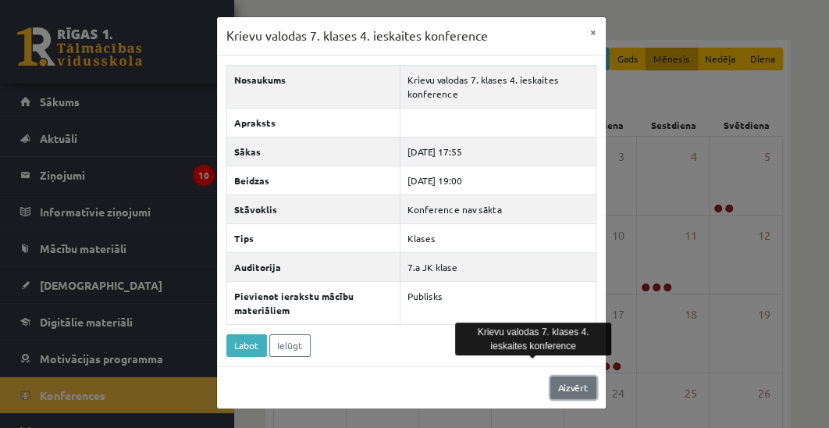
click at [576, 387] on link "Aizvērt" at bounding box center [574, 387] width 46 height 23
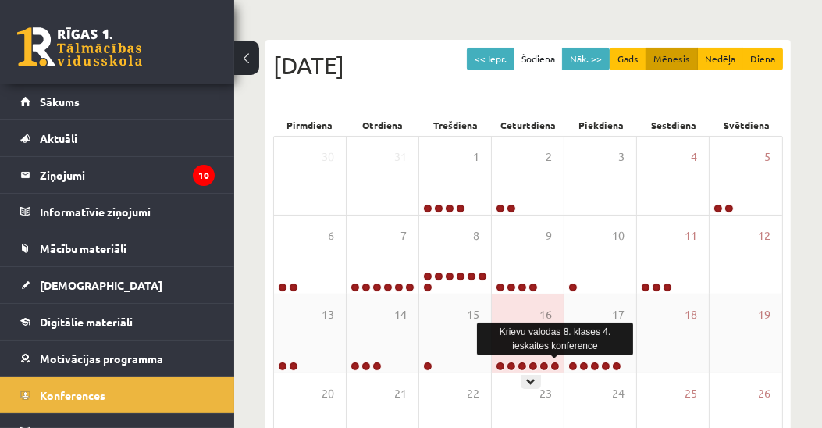
click at [558, 366] on link at bounding box center [555, 366] width 9 height 9
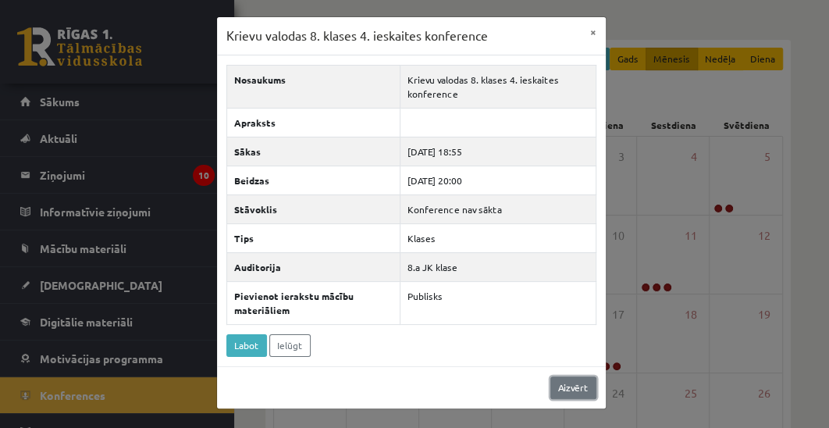
click at [558, 383] on link "Aizvērt" at bounding box center [574, 387] width 46 height 23
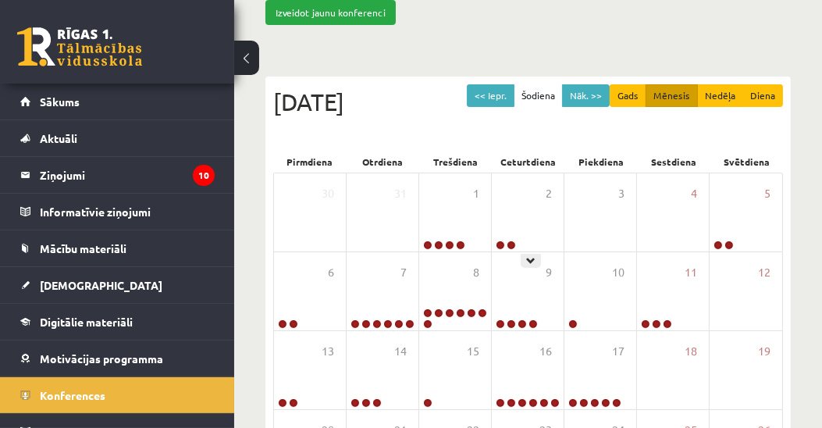
scroll to position [136, 0]
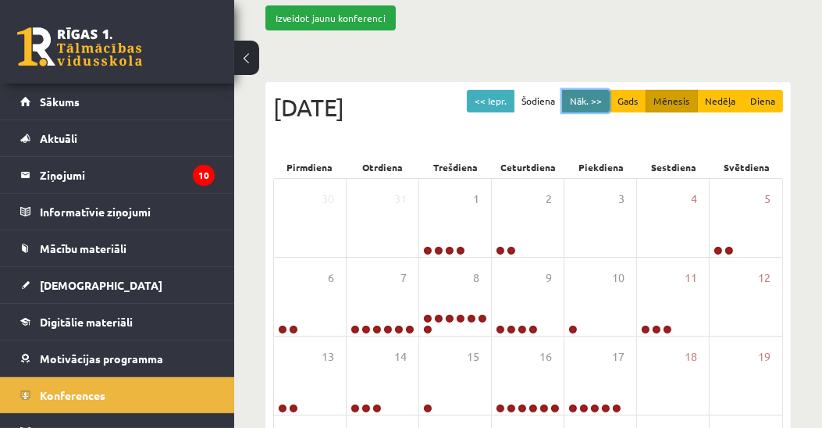
click at [594, 101] on button "Nāk. >>" at bounding box center [586, 101] width 48 height 23
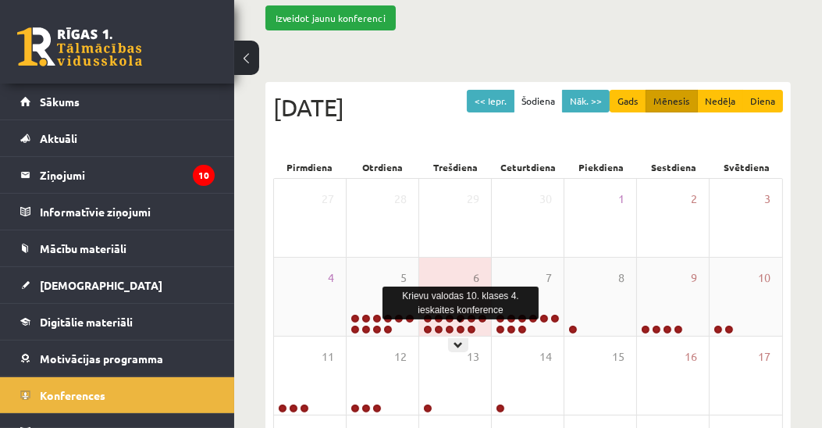
click at [461, 328] on link at bounding box center [460, 329] width 9 height 9
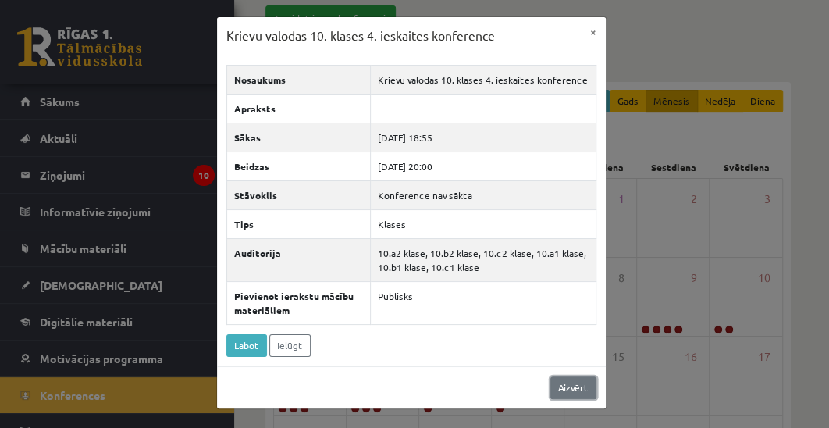
click at [572, 384] on link "Aizvērt" at bounding box center [574, 387] width 46 height 23
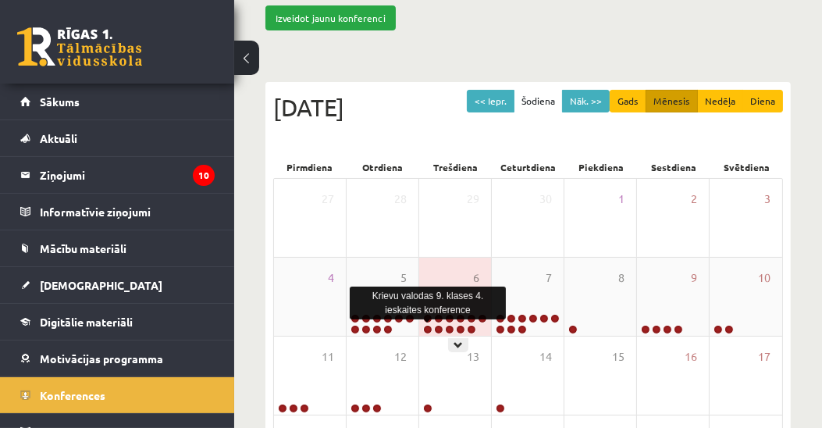
click at [429, 330] on link at bounding box center [427, 329] width 9 height 9
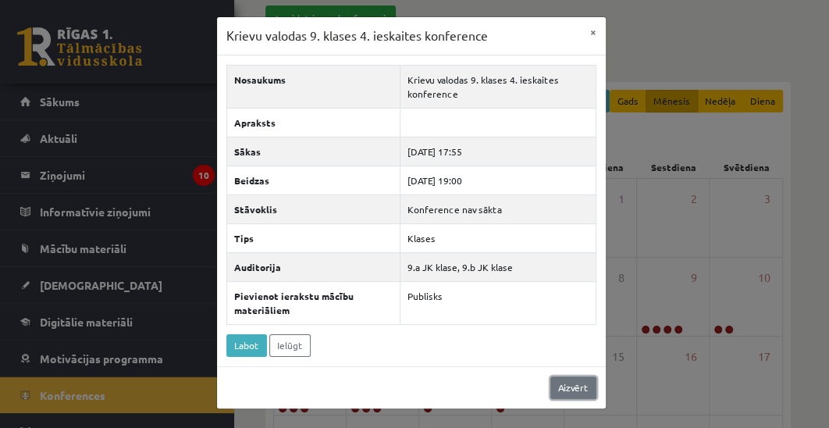
click at [581, 379] on link "Aizvērt" at bounding box center [574, 387] width 46 height 23
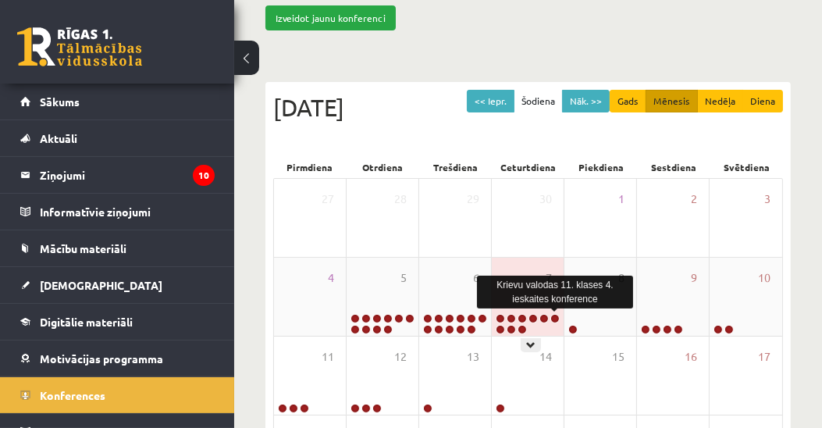
click at [554, 316] on link at bounding box center [555, 318] width 9 height 9
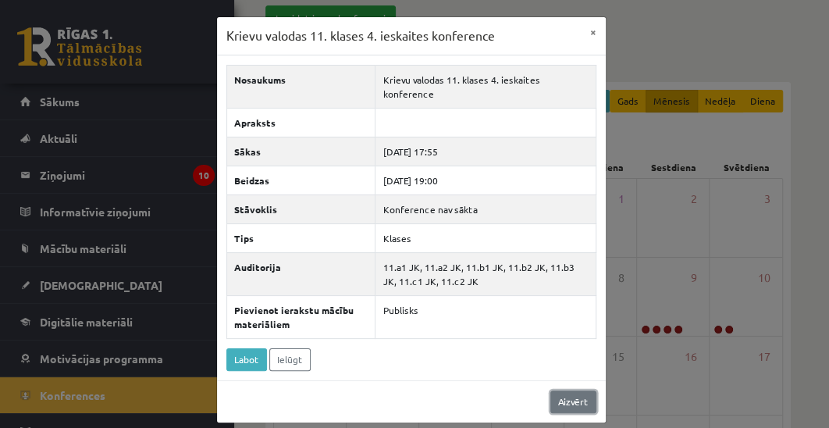
click at [580, 391] on link "Aizvērt" at bounding box center [574, 402] width 46 height 23
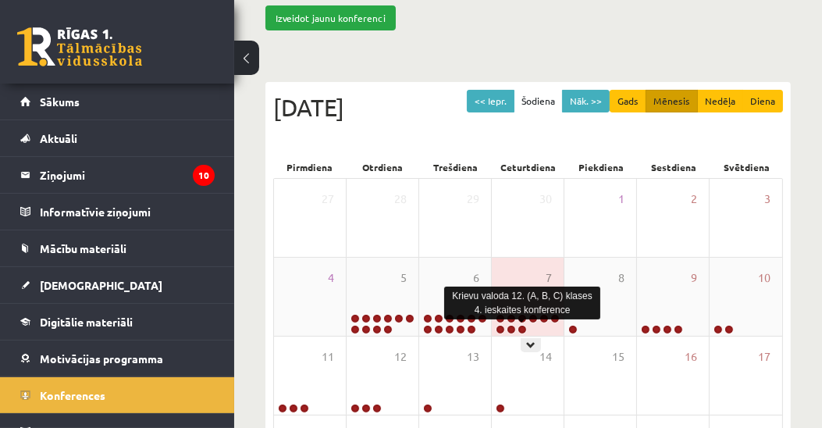
click at [524, 326] on link at bounding box center [522, 329] width 9 height 9
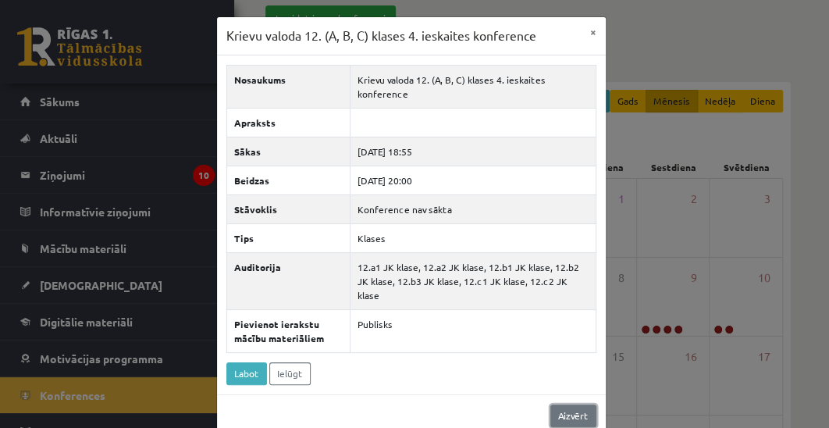
click at [561, 405] on link "Aizvērt" at bounding box center [574, 416] width 46 height 23
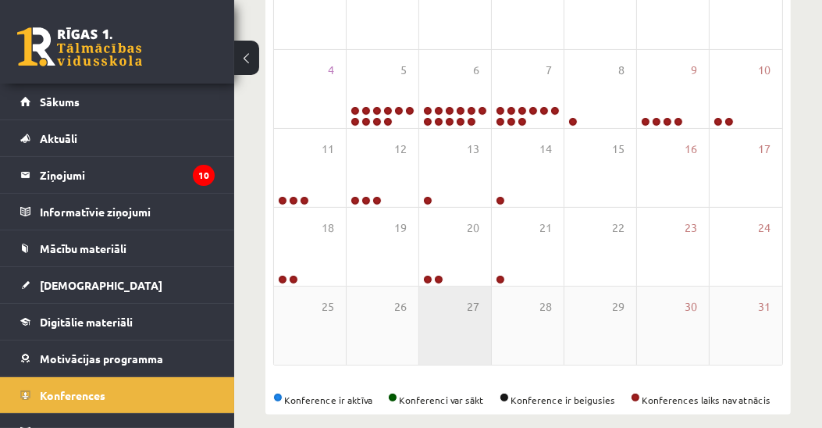
scroll to position [359, 0]
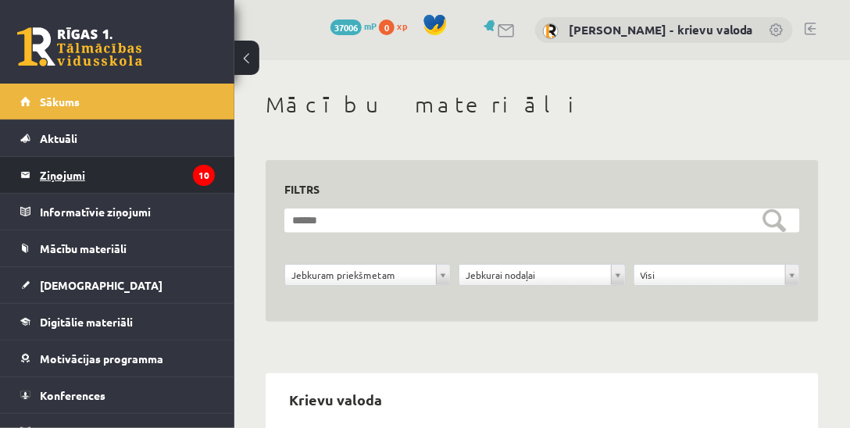
click at [65, 174] on legend "Ziņojumi 10" at bounding box center [127, 175] width 175 height 36
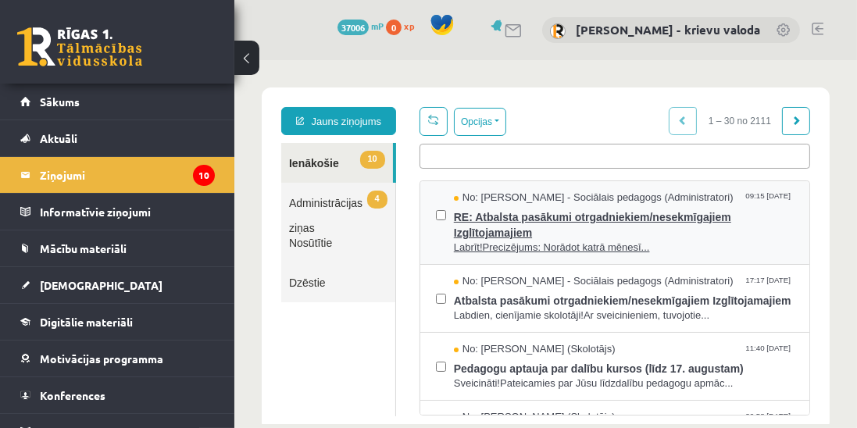
click at [523, 231] on span "RE: Atbalsta pasākumi otrgadniekiem/nesekmīgajiem Izglītojamajiem" at bounding box center [623, 222] width 340 height 35
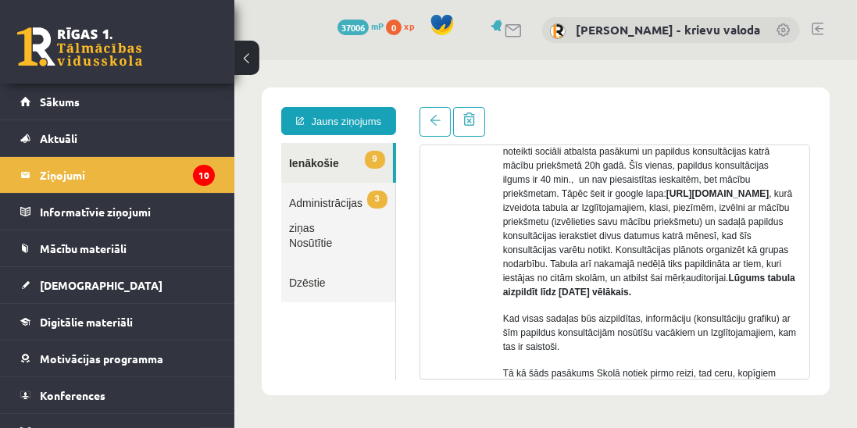
scroll to position [476, 0]
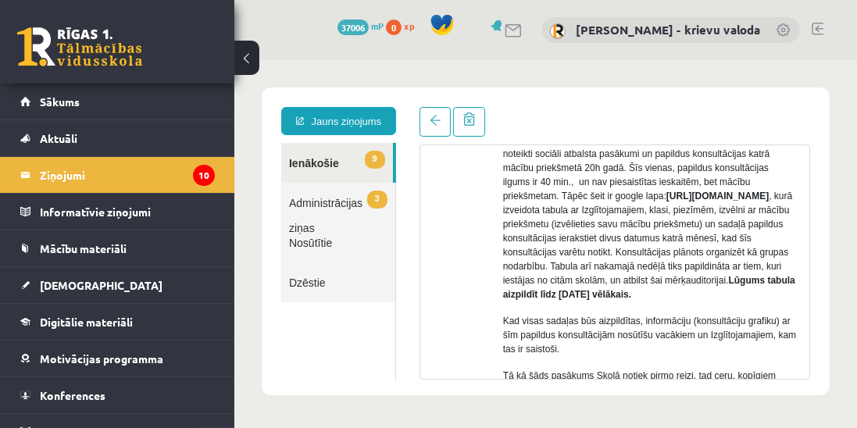
click at [670, 201] on strong "https://docs.google.com/spreadsheets/d/16hzz8-_Bgwi0szLtOYxj0Vb0zVk373_DHwfZdV6…" at bounding box center [716, 195] width 102 height 11
drag, startPoint x: 525, startPoint y: 198, endPoint x: 780, endPoint y: 210, distance: 255.7
click at [691, 210] on p "Saskaņā ar MK noteikumu Nr.11, 26.punktu ir izmaiņas, kas paredz, ka tiem Izglī…" at bounding box center [649, 209] width 294 height 183
copy p "https://docs.google.com/spreadsheets/d/16hzz8-_Bgwi0szLtOYxj0Vb0zVk373_DHwfZdV6…"
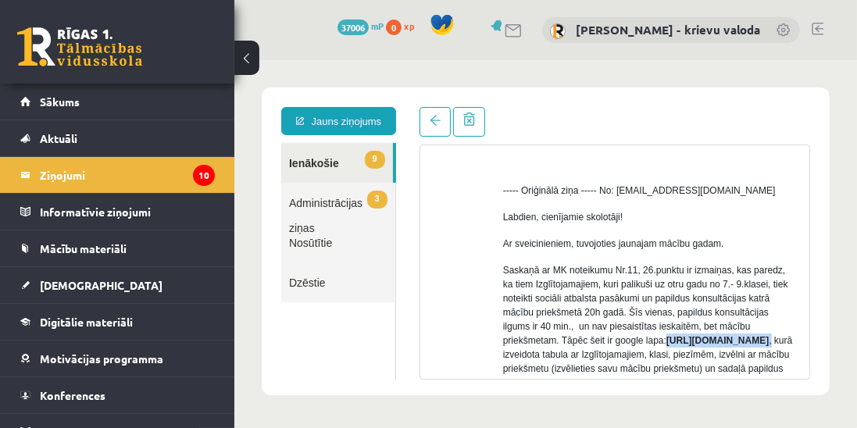
scroll to position [343, 0]
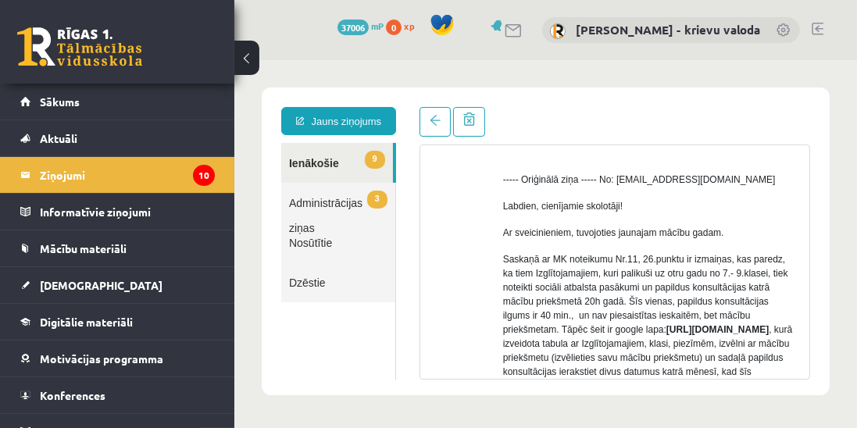
click at [598, 255] on p "Saskaņā ar MK noteikumu Nr.11, 26.punktu ir izmaiņas, kas paredz, ka tiem Izglī…" at bounding box center [649, 342] width 294 height 183
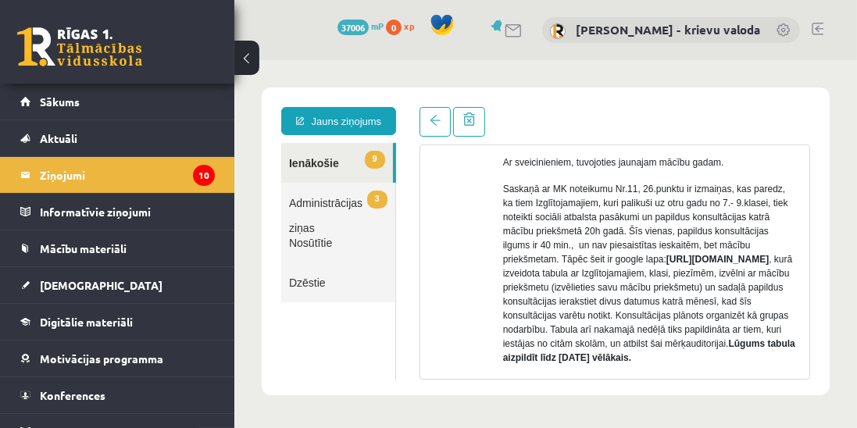
scroll to position [432, 0]
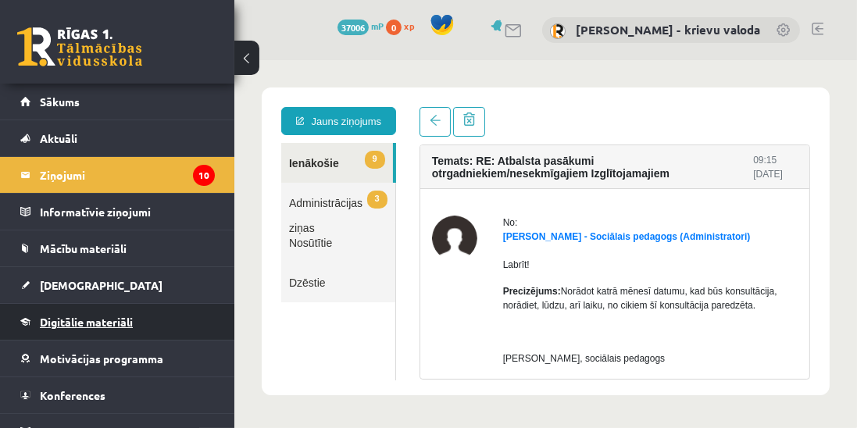
scroll to position [432, 0]
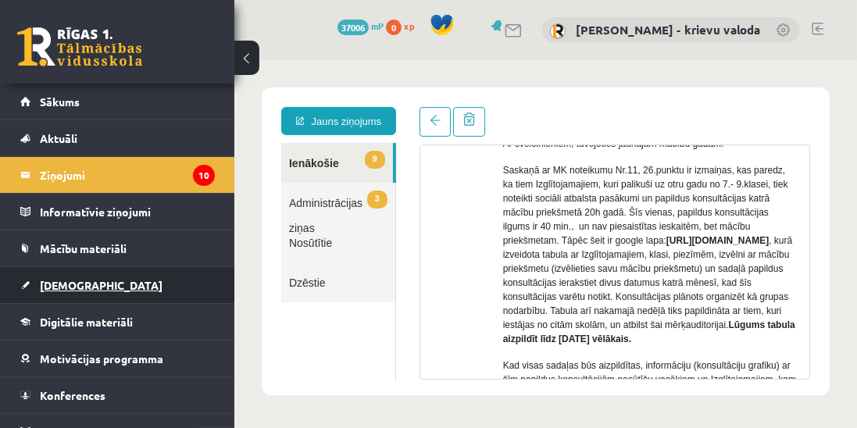
click at [72, 282] on span "[DEMOGRAPHIC_DATA]" at bounding box center [101, 285] width 123 height 14
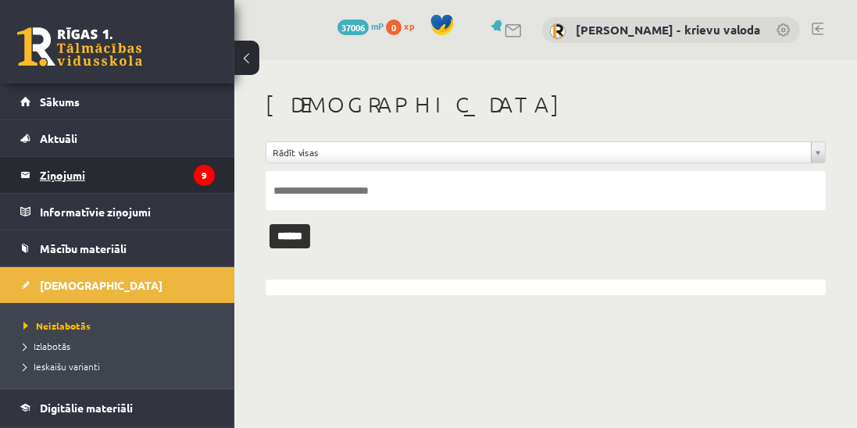
click at [73, 177] on legend "Ziņojumi 9" at bounding box center [127, 175] width 175 height 36
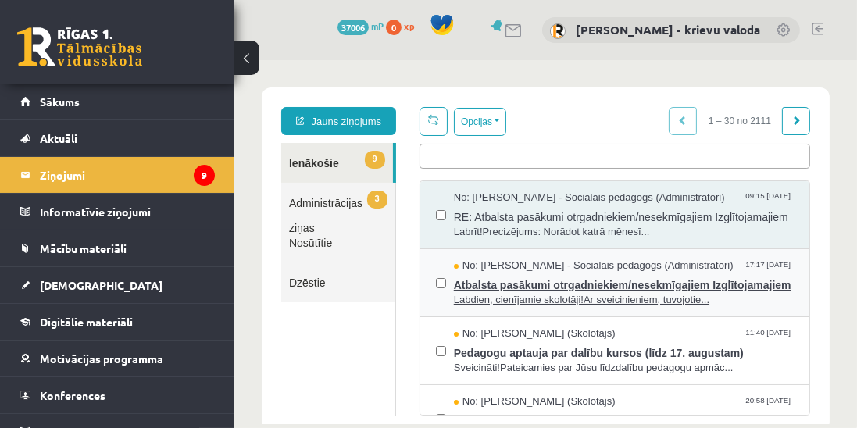
click at [528, 292] on span "Atbalsta pasākumi otrgadniekiem/nesekmīgajiem Izglītojamajiem" at bounding box center [623, 283] width 340 height 20
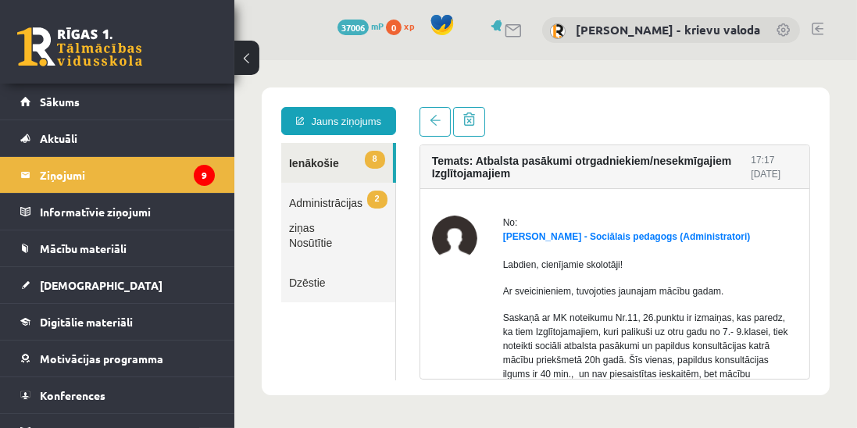
click at [309, 159] on link "8 Ienākošie" at bounding box center [336, 162] width 112 height 40
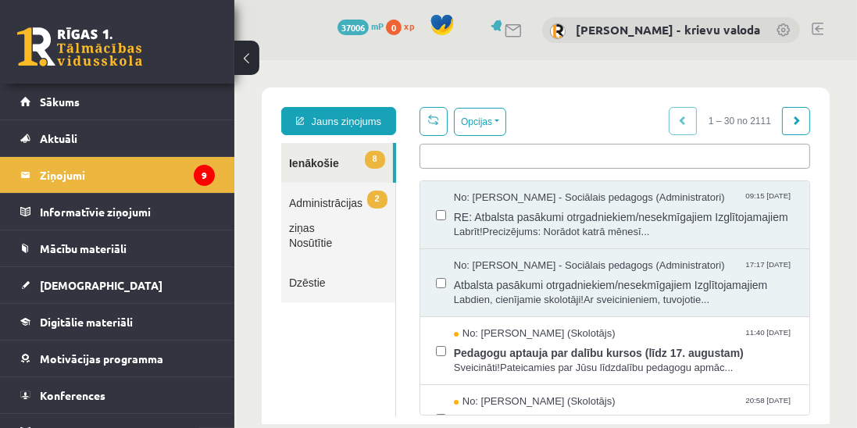
click at [341, 203] on link "2 Administrācijas ziņas" at bounding box center [337, 202] width 114 height 40
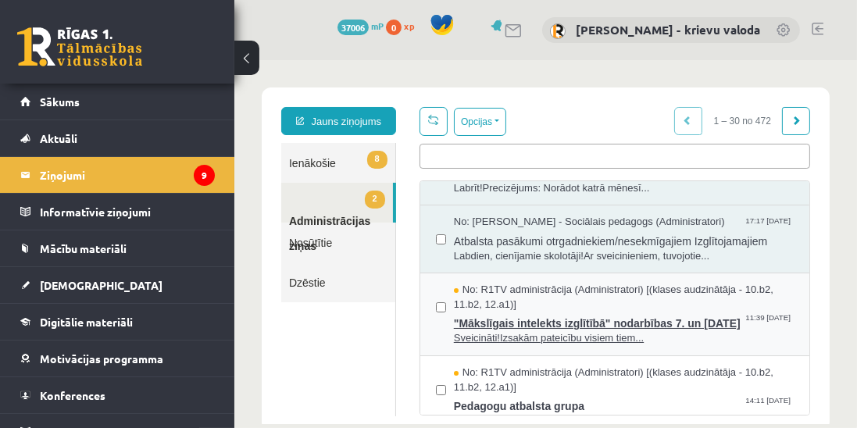
scroll to position [89, 0]
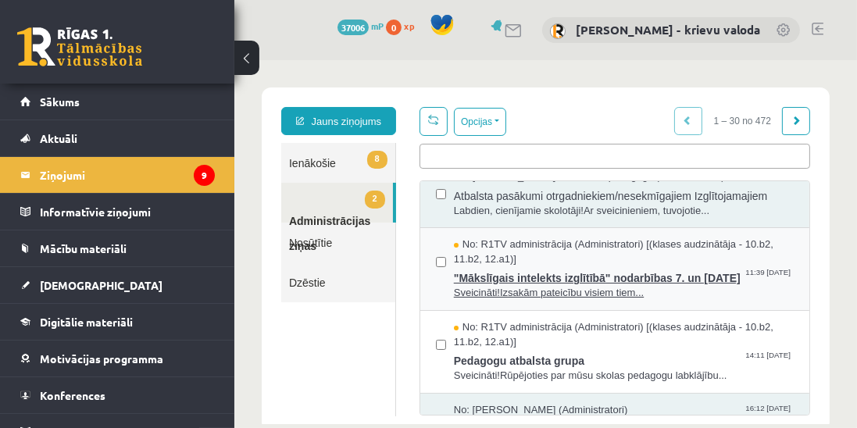
click at [579, 285] on span ""Mākslīgais intelekts izglītībā" nodarbības 7. un 8. augustā" at bounding box center [623, 276] width 340 height 20
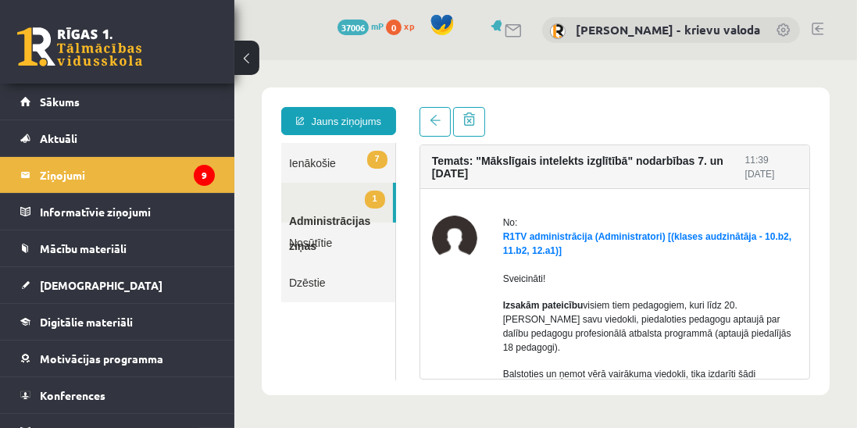
scroll to position [0, 0]
click at [319, 162] on link "7 Ienākošie" at bounding box center [337, 162] width 114 height 40
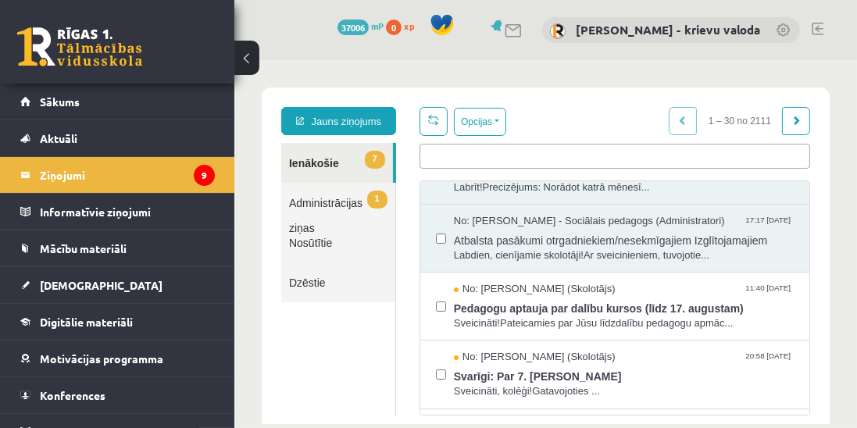
click at [329, 203] on link "1 Administrācijas ziņas" at bounding box center [337, 202] width 114 height 40
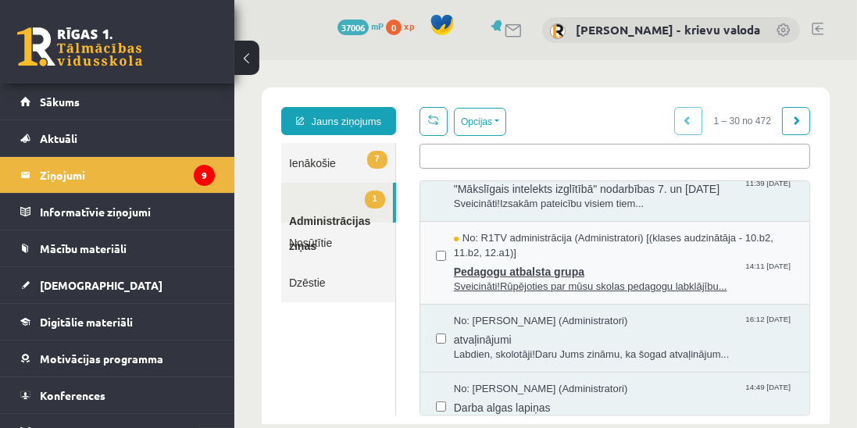
click at [561, 279] on span "Pedagogu atbalsta grupa" at bounding box center [623, 269] width 340 height 20
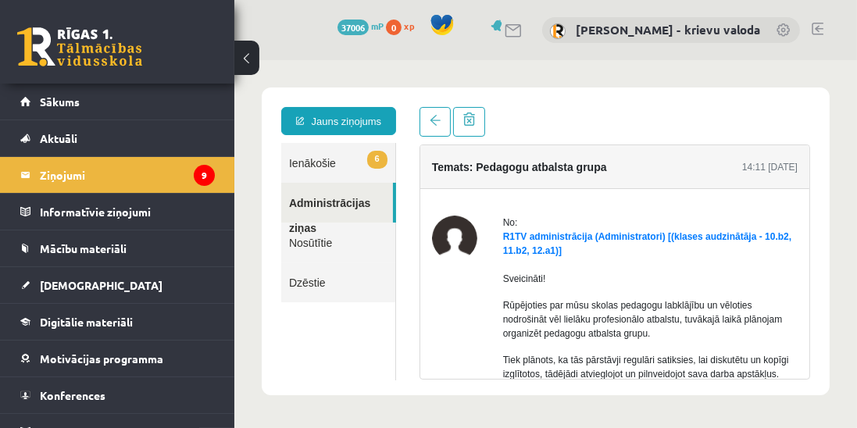
click at [319, 163] on link "6 Ienākošie" at bounding box center [337, 162] width 114 height 40
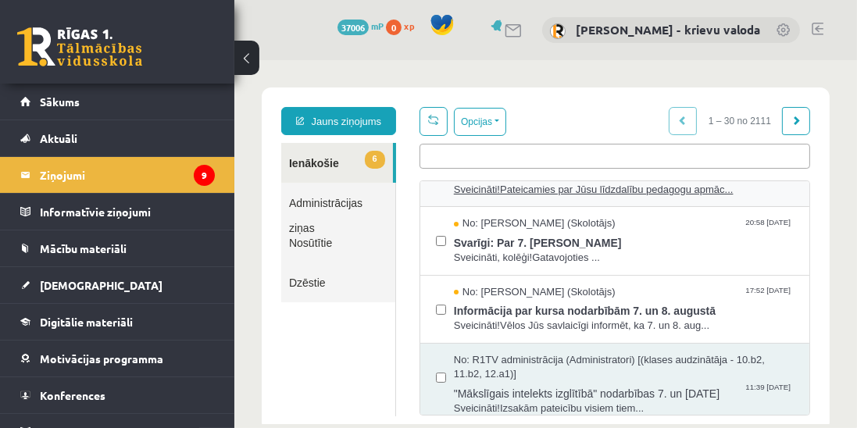
click at [545, 182] on span "Pedagogu aptauja par dalību kursos (līdz 17. augustam)" at bounding box center [623, 172] width 340 height 20
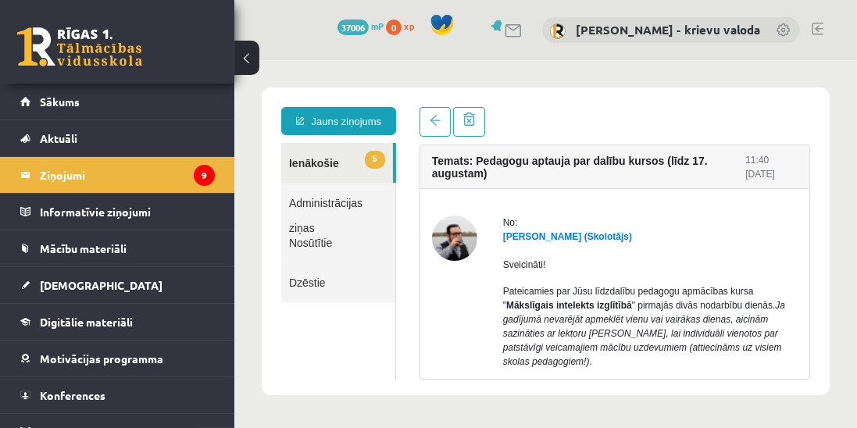
click at [309, 159] on link "5 Ienākošie" at bounding box center [336, 162] width 112 height 40
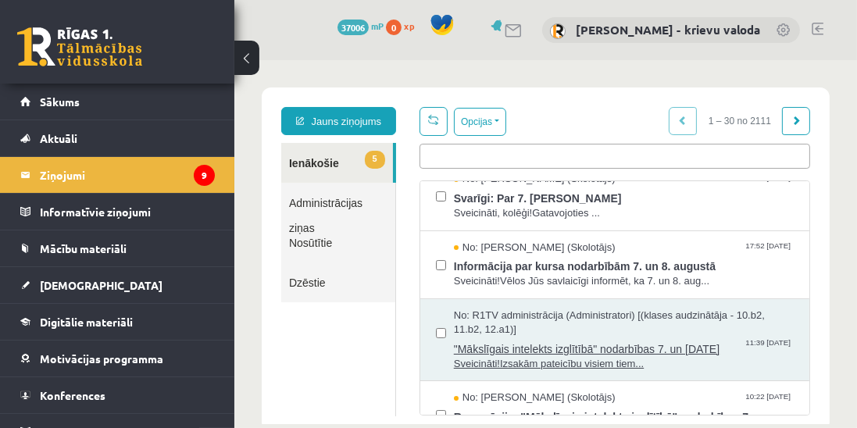
scroll to position [288, 0]
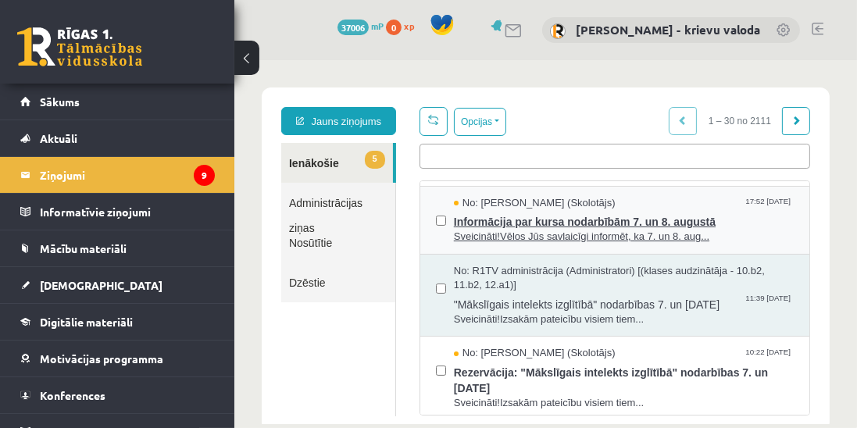
click at [544, 244] on span "Sveicināti!Vēlos Jūs savlaicīgi informēt, ka 7. un 8. aug..." at bounding box center [623, 236] width 340 height 15
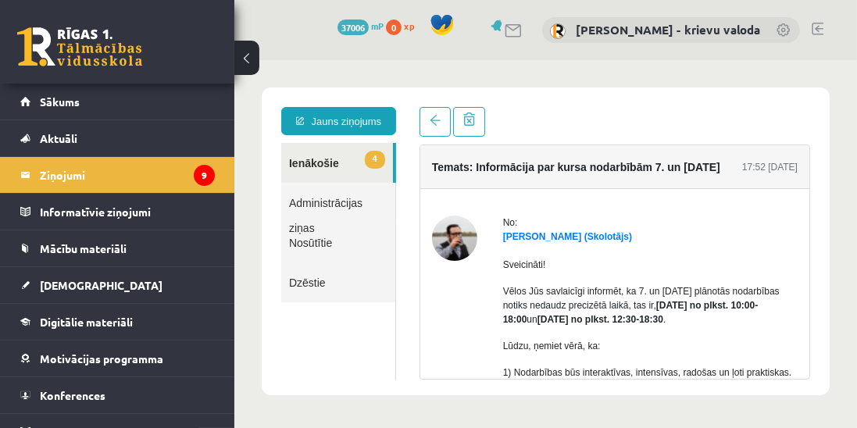
click at [321, 165] on link "4 Ienākošie" at bounding box center [336, 162] width 112 height 40
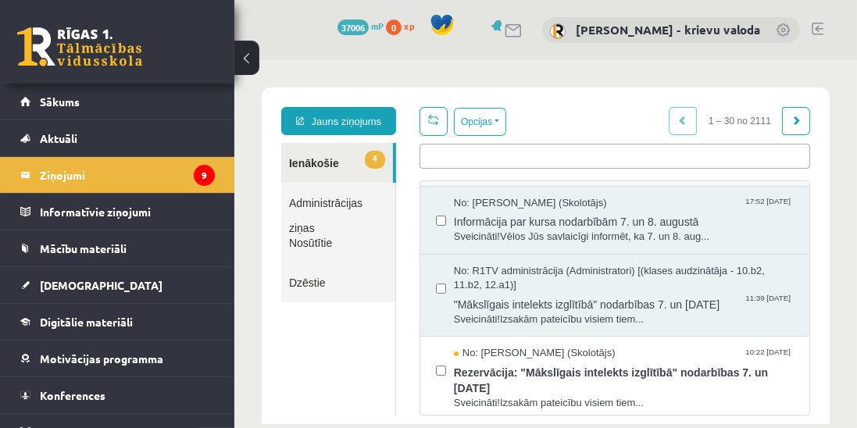
click at [519, 176] on span "Sveicināti, kolēģi!Gatavojoties ..." at bounding box center [623, 168] width 340 height 15
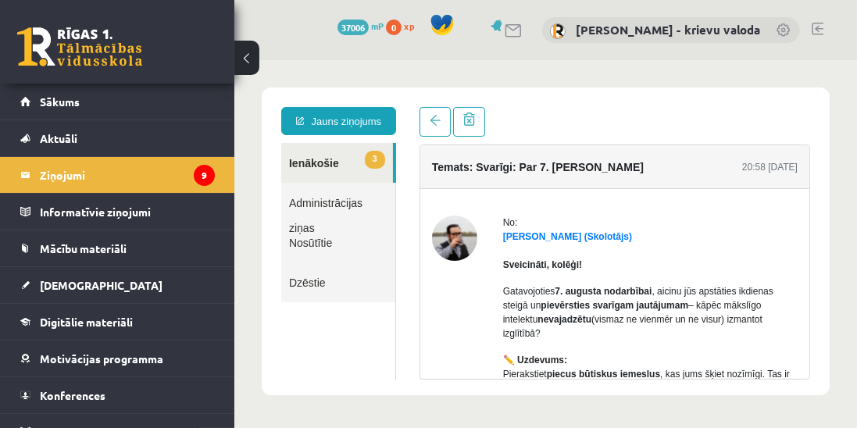
click at [321, 166] on link "3 Ienākošie" at bounding box center [336, 162] width 112 height 40
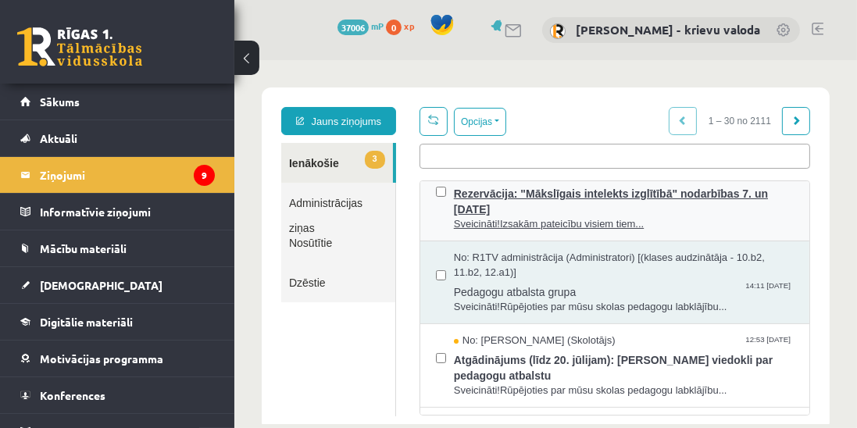
click at [566, 216] on span "Rezervācija: "Mākslīgais intelekts izglītībā" nodarbības 7. un 8. augustā" at bounding box center [623, 198] width 340 height 35
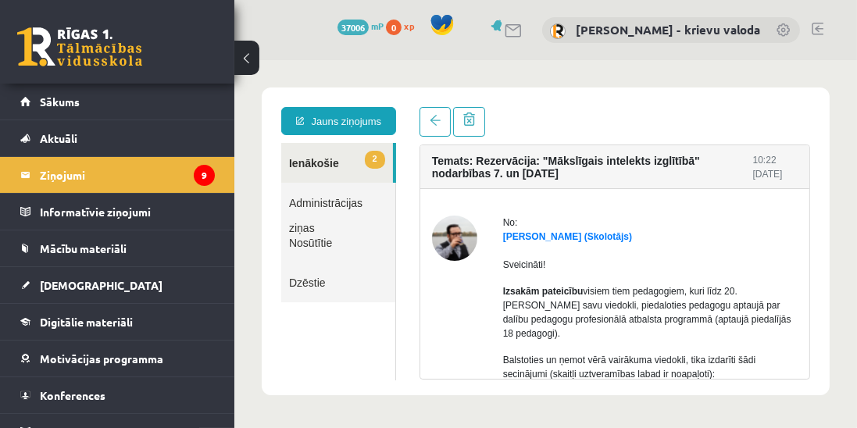
click at [304, 165] on link "2 Ienākošie" at bounding box center [336, 162] width 112 height 40
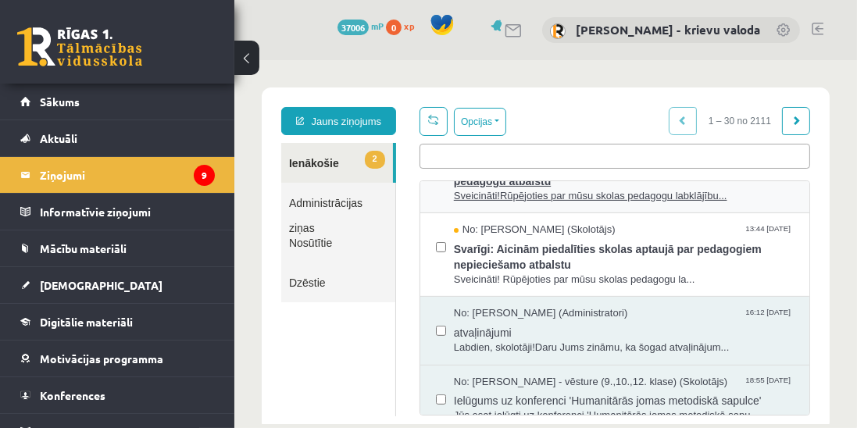
click at [579, 188] on span "Atgādinājums (līdz 20. jūlijam): Aicinām paust viedokli par pedagogu atbalstu" at bounding box center [623, 170] width 340 height 35
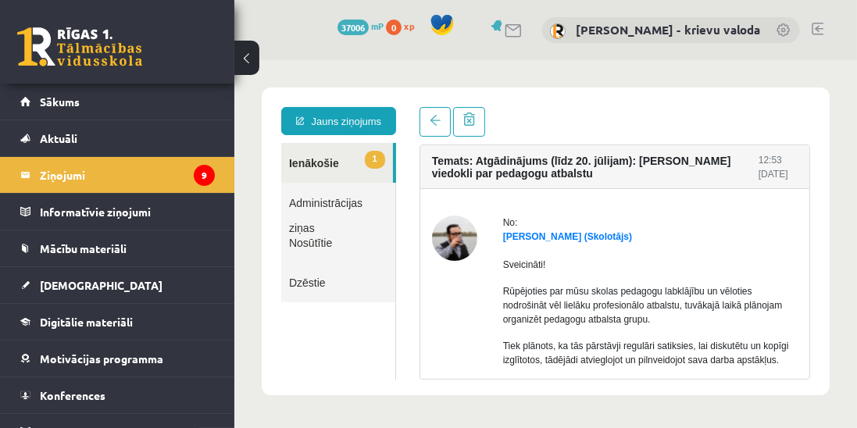
click at [302, 160] on link "1 Ienākošie" at bounding box center [336, 162] width 112 height 40
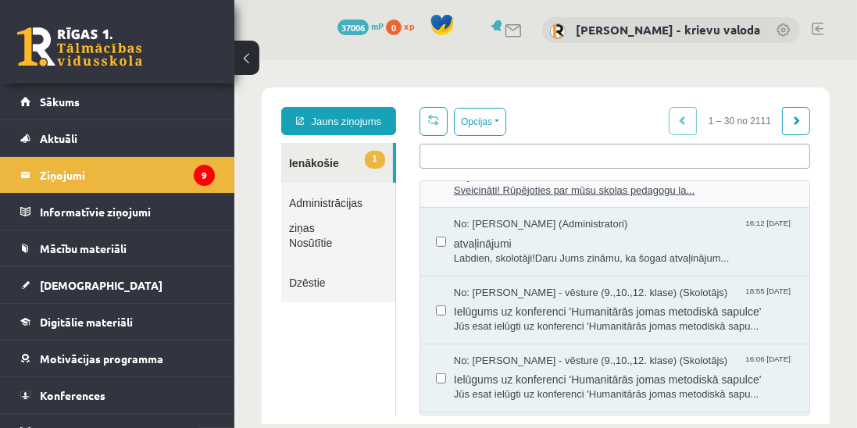
click at [578, 183] on span "Svarīgi: Aicinām piedalīties skolas aptaujā par pedagogiem nepieciešamo atbalstu" at bounding box center [623, 165] width 340 height 35
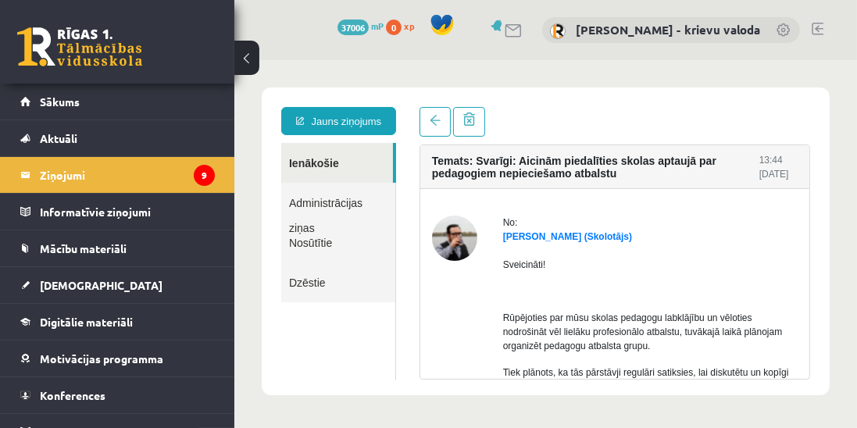
click at [313, 159] on link "Ienākošie" at bounding box center [336, 162] width 112 height 40
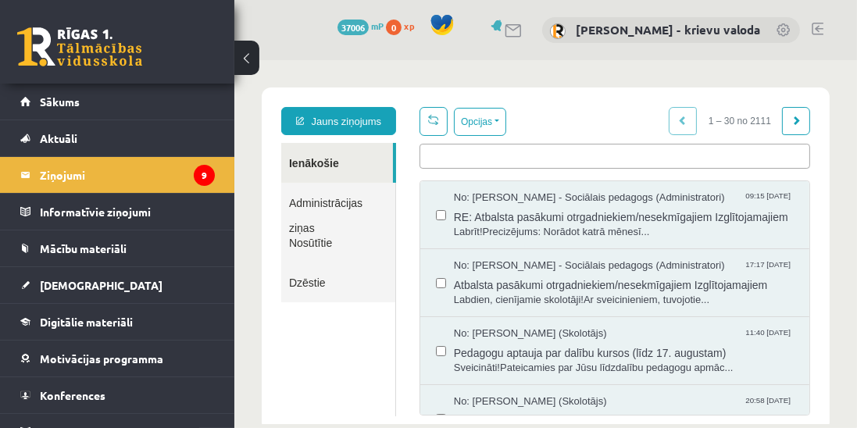
click at [819, 25] on link at bounding box center [817, 29] width 12 height 12
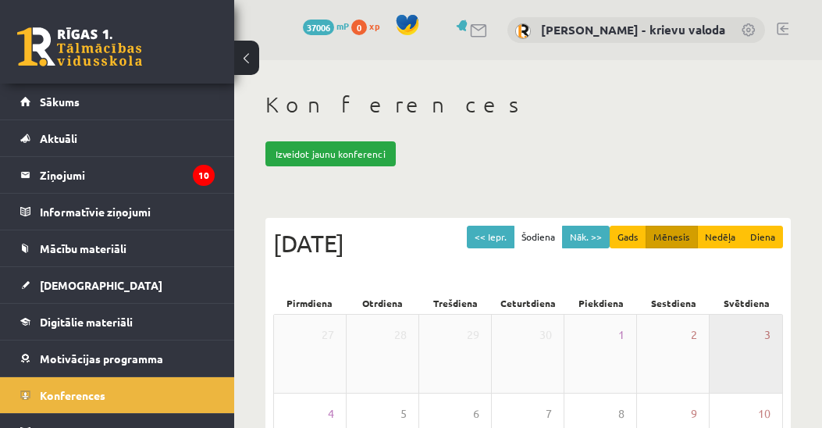
scroll to position [359, 0]
